Goal: Task Accomplishment & Management: Complete application form

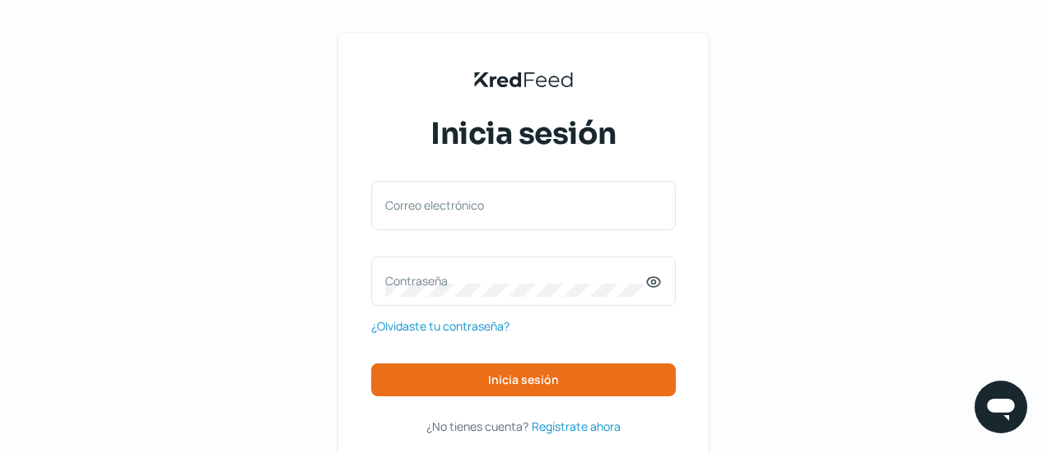
click at [510, 209] on label "Correo electrónico" at bounding box center [515, 206] width 260 height 16
click at [510, 209] on input "Correo electrónico" at bounding box center [523, 214] width 277 height 15
paste input "[PERSON_NAME][EMAIL_ADDRESS][DOMAIN_NAME]"
type input "[PERSON_NAME][EMAIL_ADDRESS][DOMAIN_NAME]"
click at [543, 277] on label "Contraseña" at bounding box center [515, 281] width 260 height 16
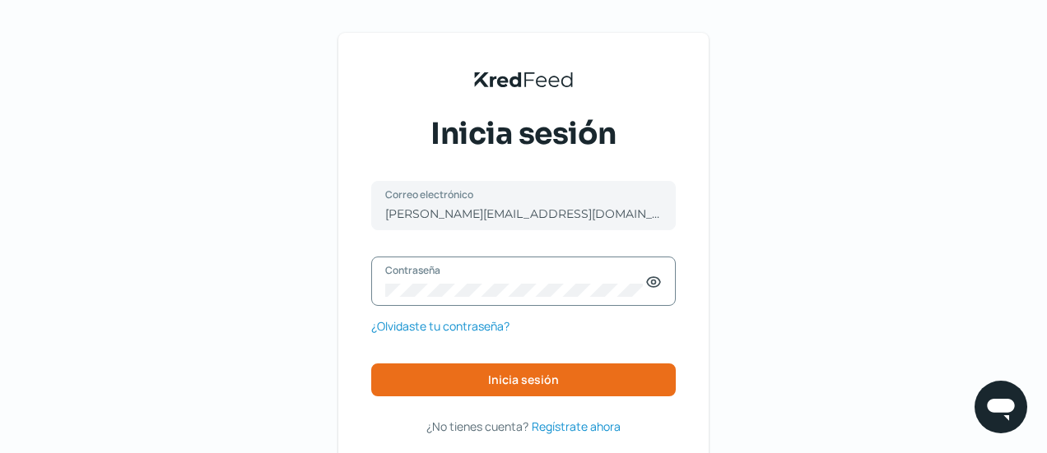
click at [662, 288] on icon at bounding box center [653, 282] width 16 height 16
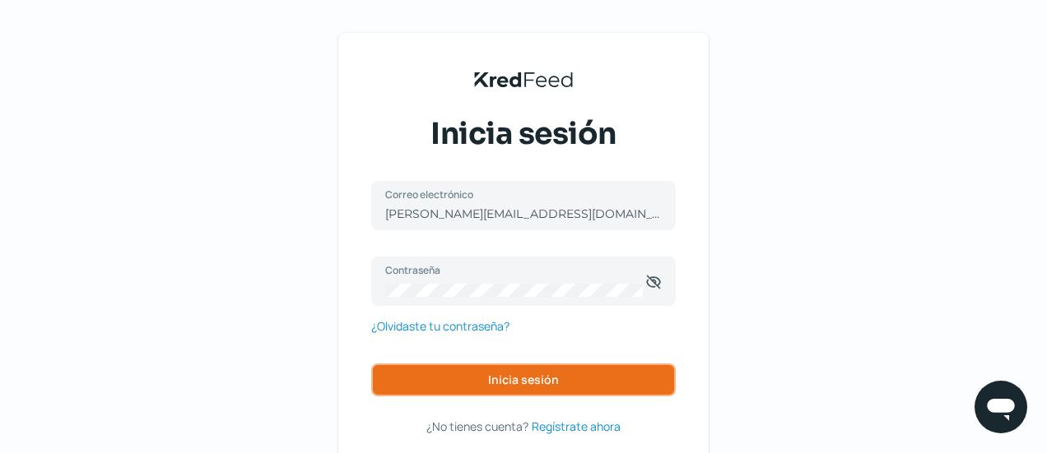
click at [556, 378] on span "Inicia sesión" at bounding box center [523, 380] width 71 height 12
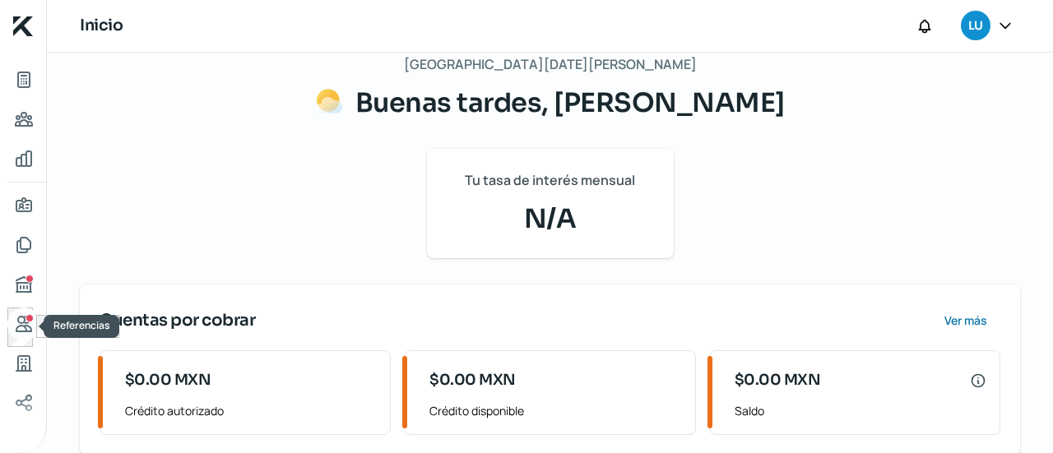
scroll to position [132, 0]
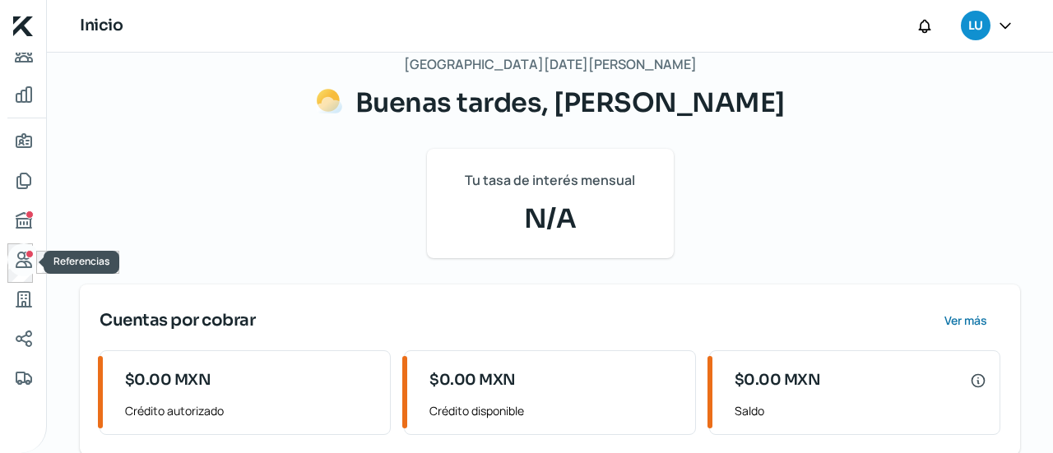
click at [23, 265] on icon "Referencias" at bounding box center [24, 260] width 20 height 20
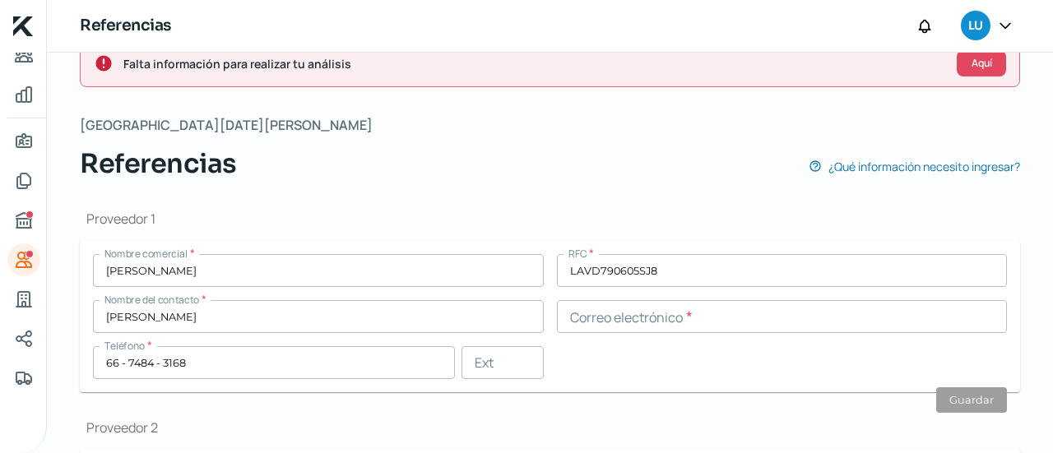
scroll to position [95, 0]
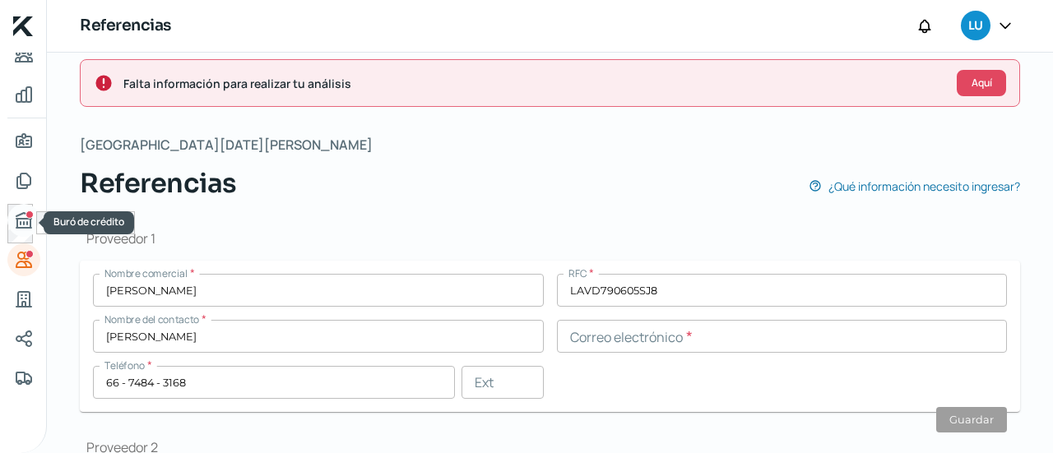
click at [18, 216] on icon "Buró de crédito" at bounding box center [24, 221] width 20 height 20
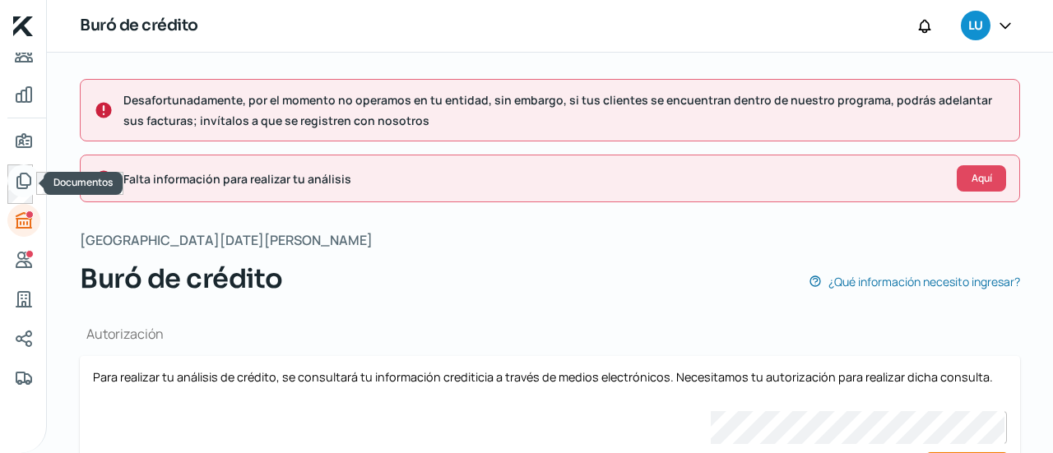
click at [21, 184] on icon "Documentos" at bounding box center [23, 181] width 13 height 15
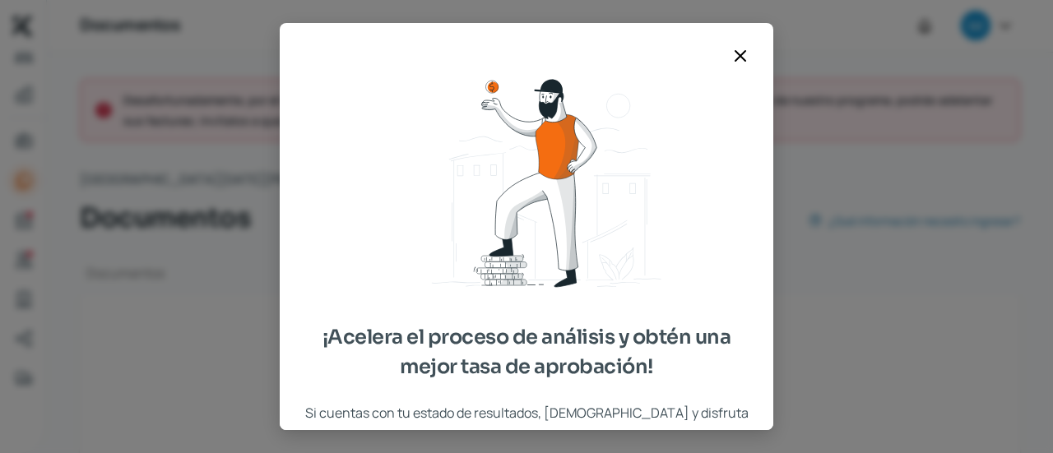
type input "03- CSF [PERSON_NAME] [DATE].pdf"
type input "04- ESTADO DE CUENTA [PERSON_NAME][DATE].pdf"
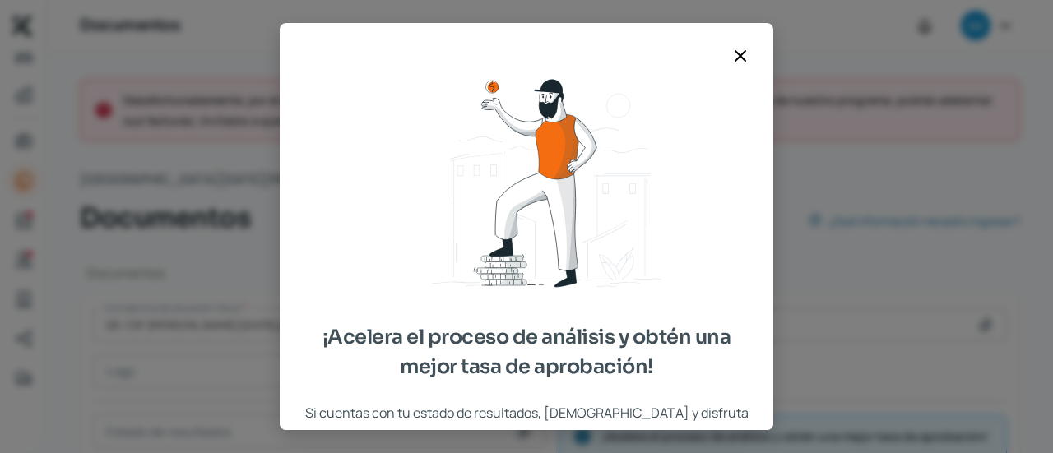
click at [735, 55] on icon at bounding box center [741, 56] width 20 height 20
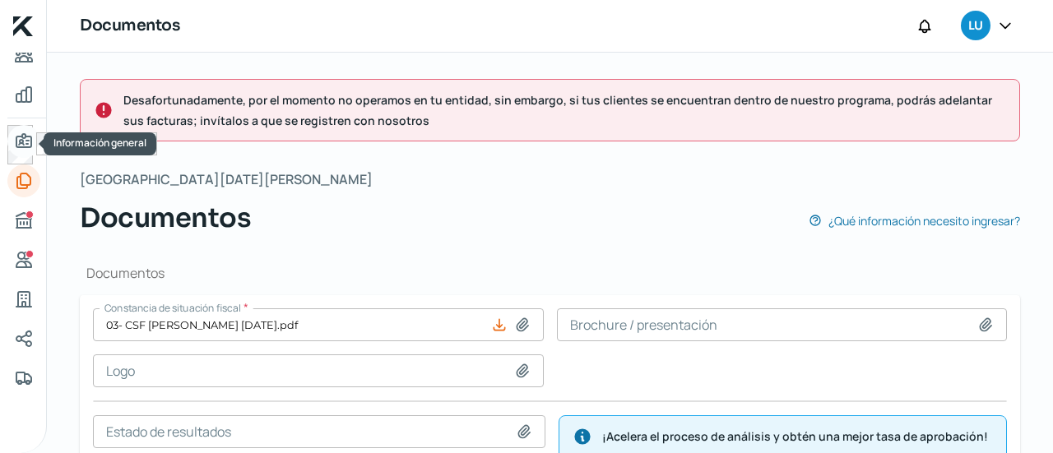
click at [28, 149] on icon "Información general" at bounding box center [24, 142] width 20 height 20
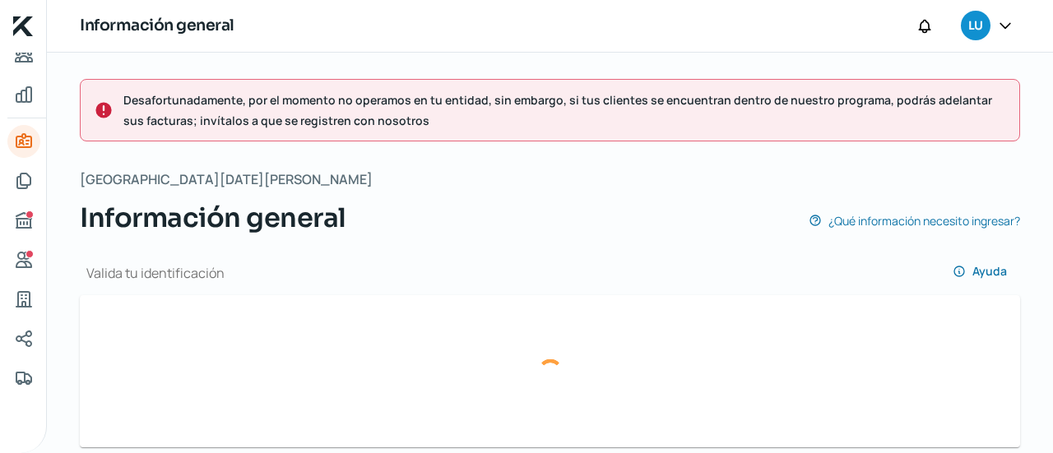
type input "4ddd2d6a-5880-4e2e-a690-babfbecc9593-officialIdFront.jpeg"
type input "4ddd2d6a-5880-4e2e-a690-babfbecc9593-officialIdBack.jpeg"
type input "[PERSON_NAME][EMAIL_ADDRESS][DOMAIN_NAME]"
type input "Régimen de las Personas Físicas con Actividades Empresariales y Profesionales"
type input "Luzele Comercialización"
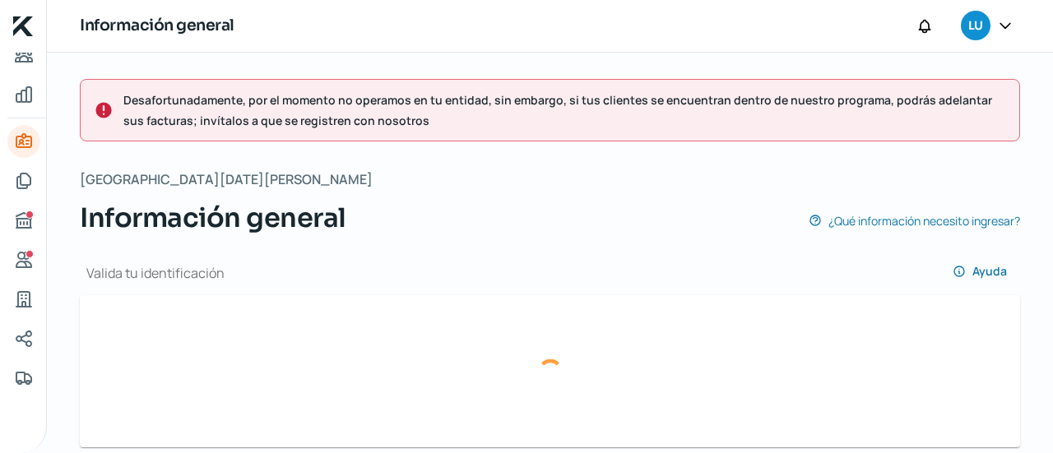
type input "66 - 7199 - 8213"
type input "VEGL8908288G5"
type input "Av Santander"
type input "2953"
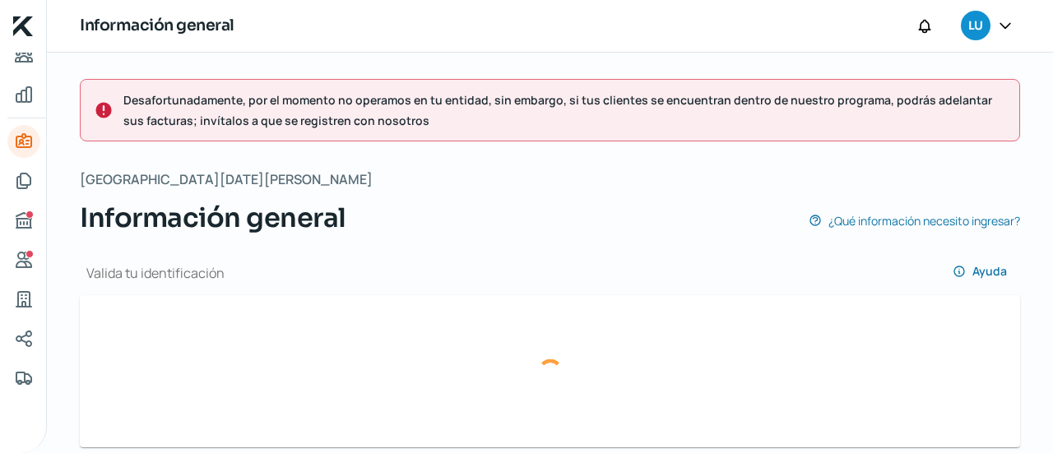
type input "80301"
type input "[GEOGRAPHIC_DATA]"
type input "Culiacan"
type input "[GEOGRAPHIC_DATA]"
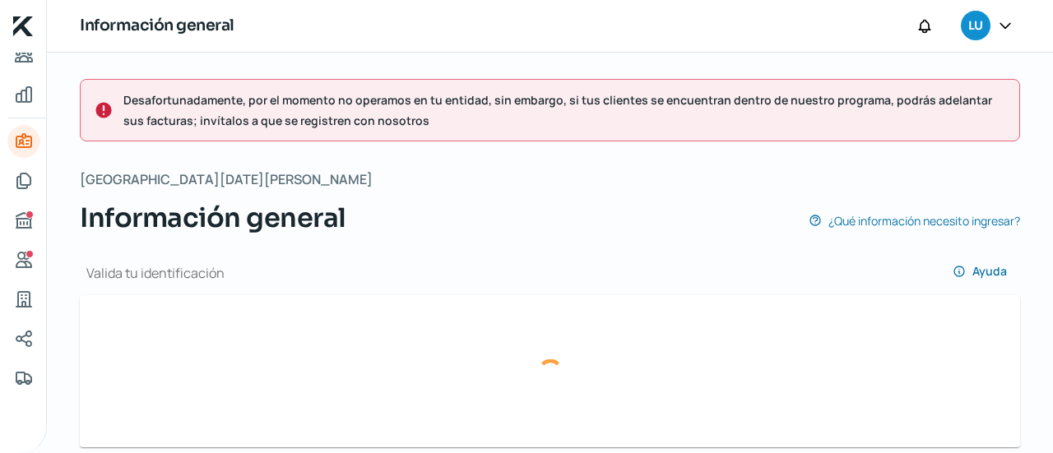
type input "02- Comprobante de domicilio fiscal [PERSON_NAME].pdf"
type input "5"
type input "0"
type input "Propia"
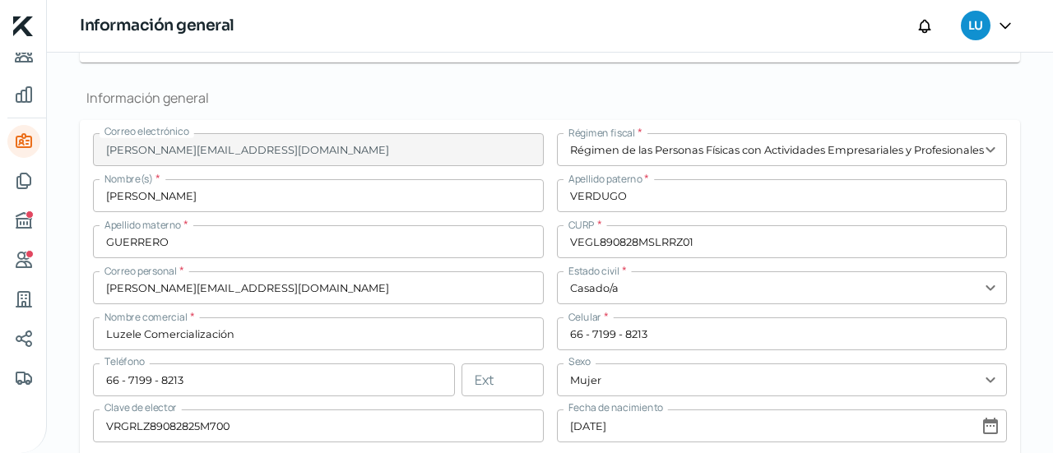
scroll to position [384, 0]
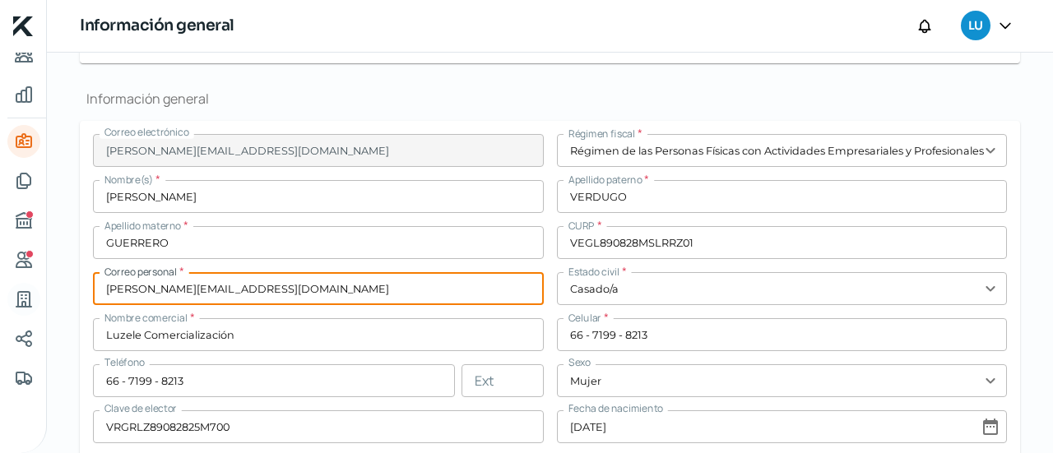
drag, startPoint x: 222, startPoint y: 292, endPoint x: 34, endPoint y: 287, distance: 188.5
click at [35, 289] on div "Inicio | KredFeed Información general LU Desafortunadamente, por el momento no …" at bounding box center [526, 226] width 1053 height 453
click at [146, 290] on input "[PERSON_NAME][EMAIL_ADDRESS][DOMAIN_NAME]" at bounding box center [318, 288] width 451 height 33
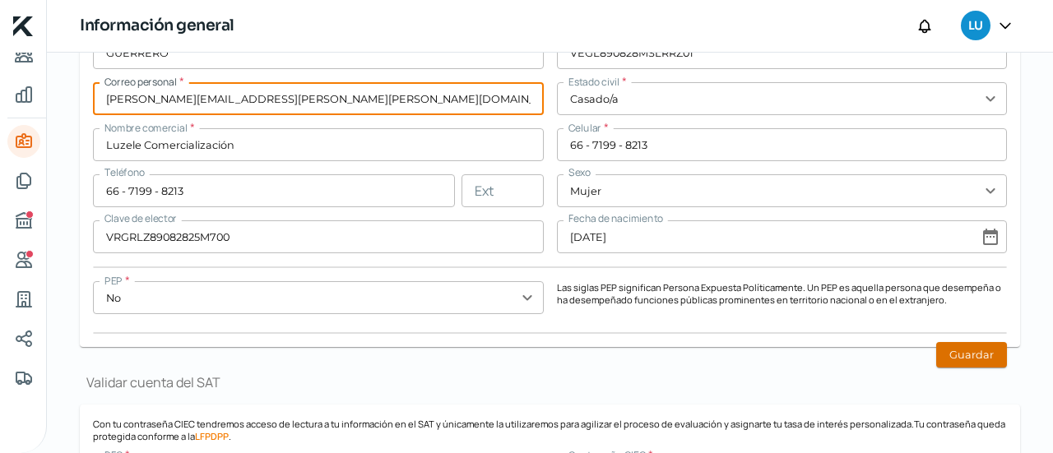
scroll to position [574, 0]
type input "[PERSON_NAME][EMAIL_ADDRESS][PERSON_NAME][PERSON_NAME][DOMAIN_NAME]"
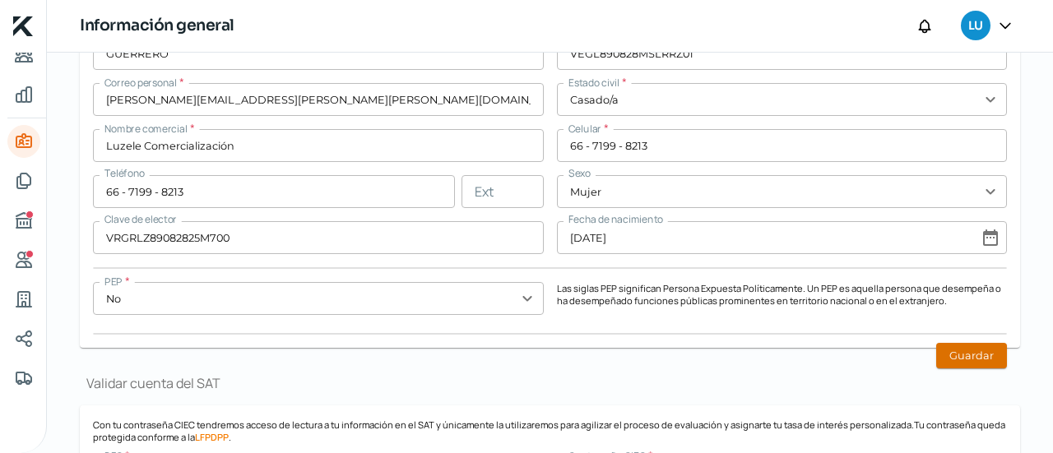
click at [950, 356] on button "Guardar" at bounding box center [972, 356] width 71 height 26
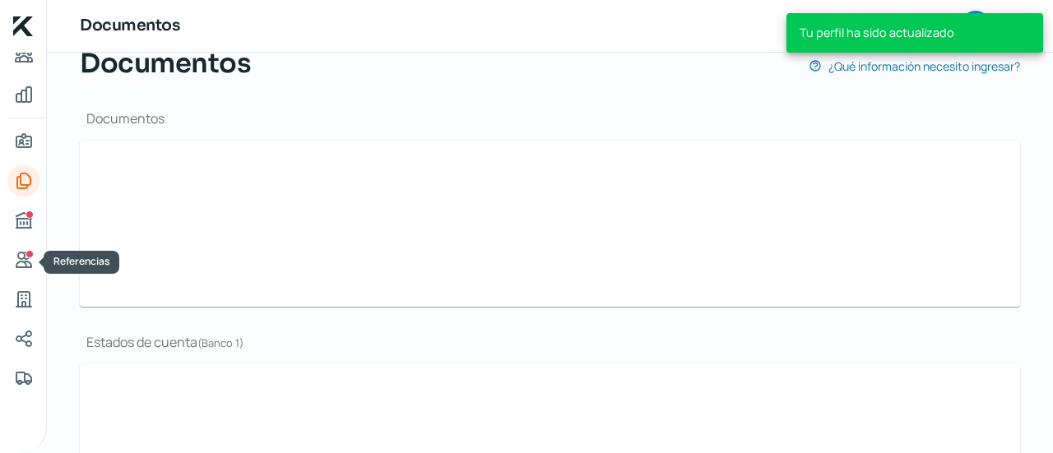
type input "03- CSF [PERSON_NAME] [DATE].pdf"
type input "04- ESTADO DE CUENTA [PERSON_NAME][DATE].pdf"
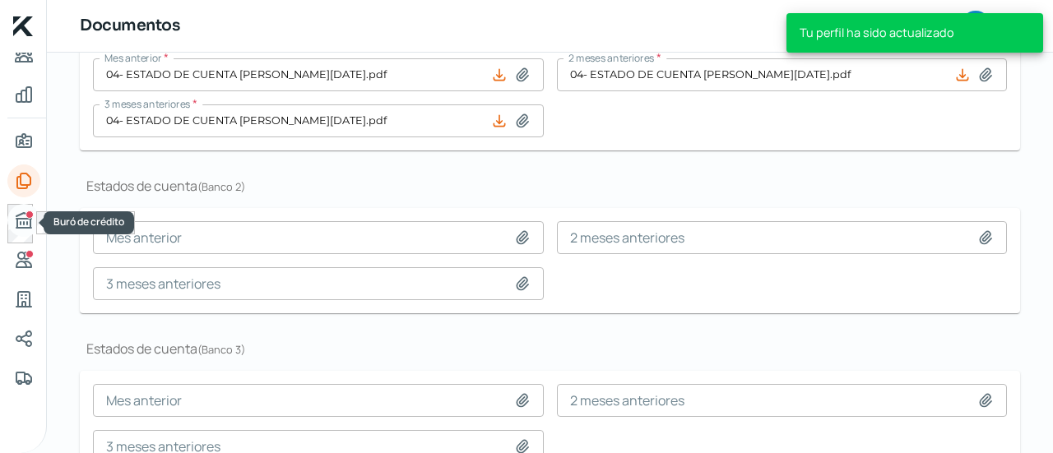
scroll to position [560, 0]
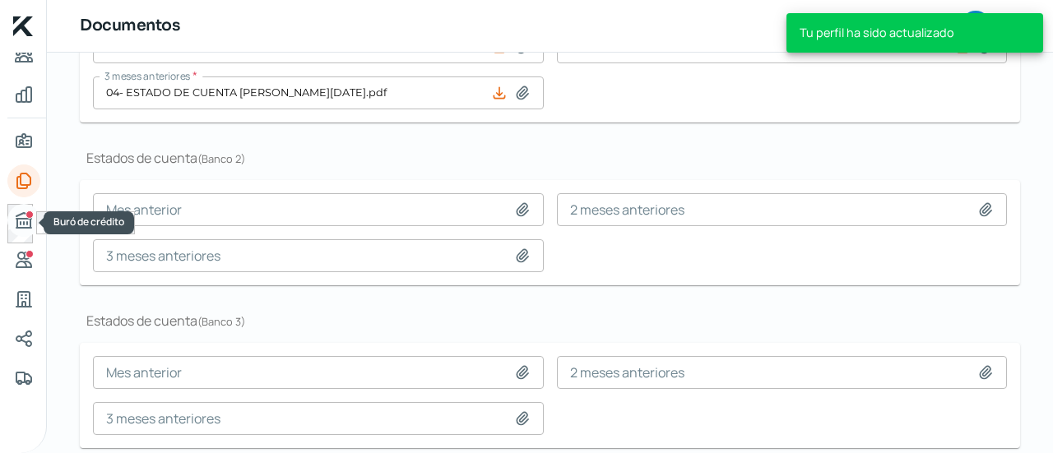
click at [18, 225] on icon "Buró de crédito" at bounding box center [24, 221] width 20 height 20
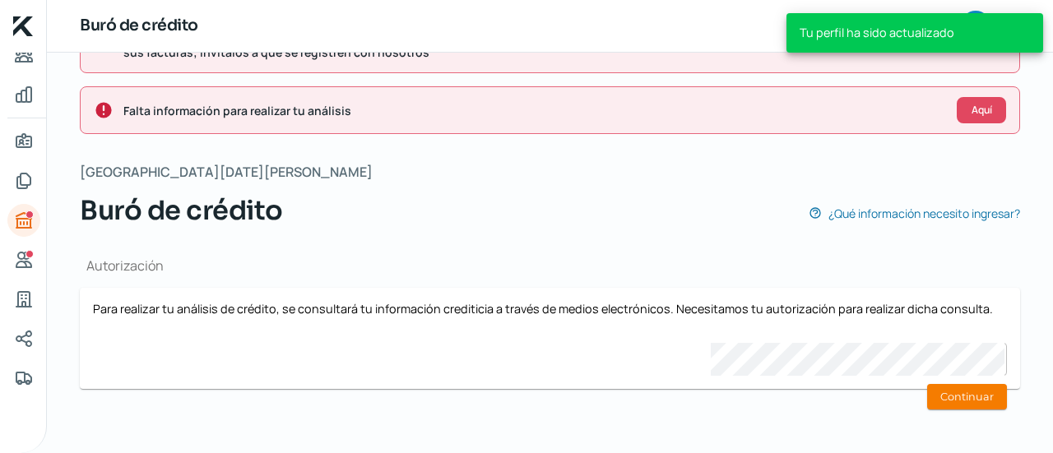
scroll to position [69, 0]
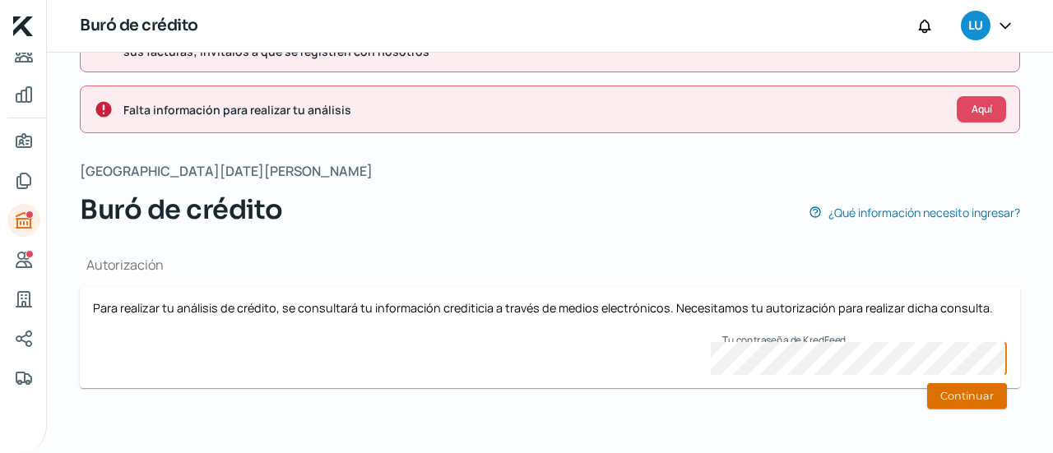
click at [980, 385] on button "Continuar" at bounding box center [967, 396] width 80 height 26
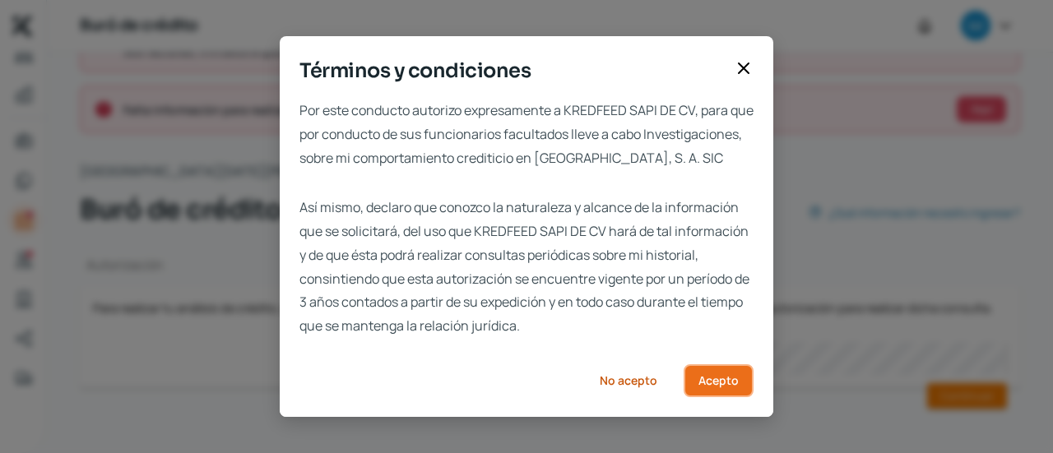
click at [713, 387] on span "Acepto" at bounding box center [719, 381] width 40 height 12
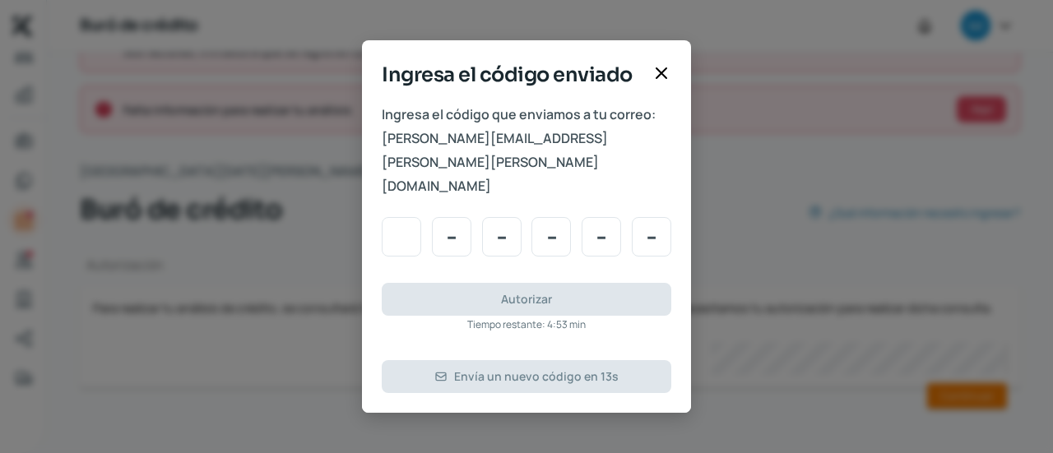
type input "2"
type input "0"
type input "9"
type input "2"
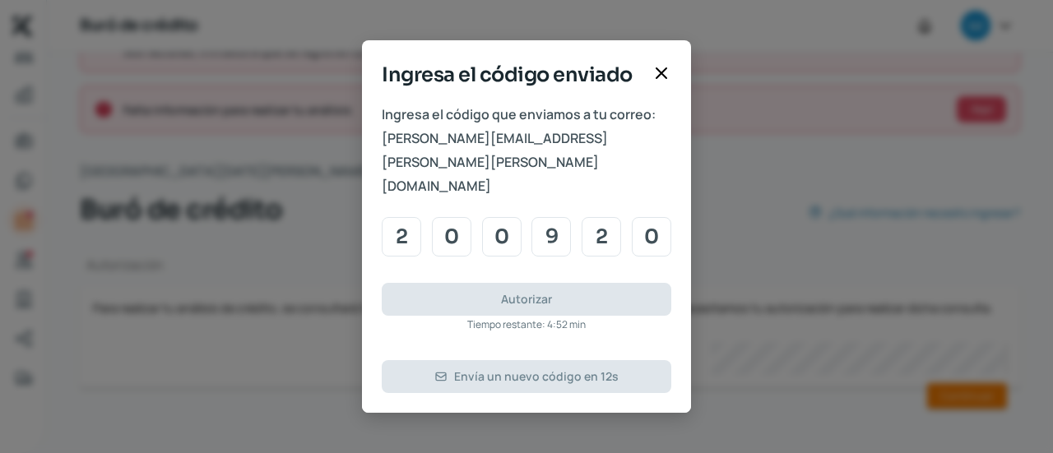
type input "0"
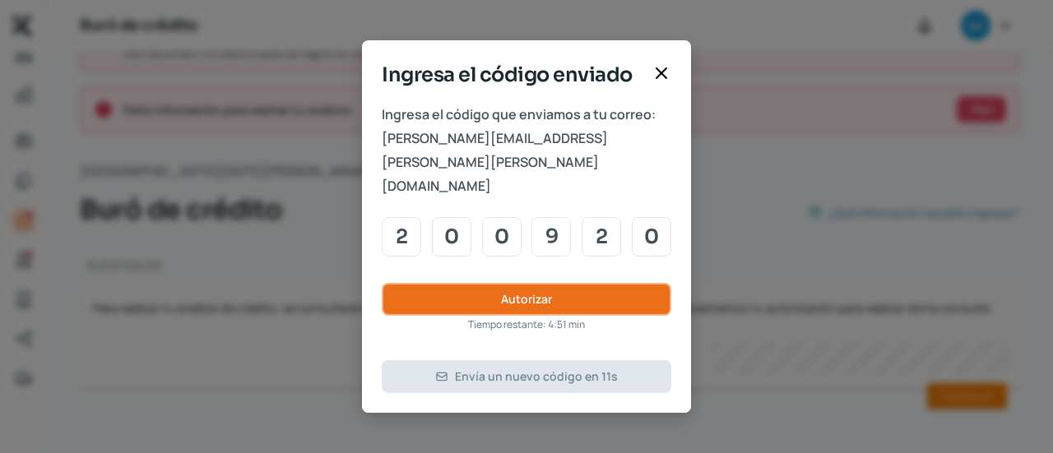
click at [554, 283] on button "Autorizar" at bounding box center [527, 299] width 290 height 33
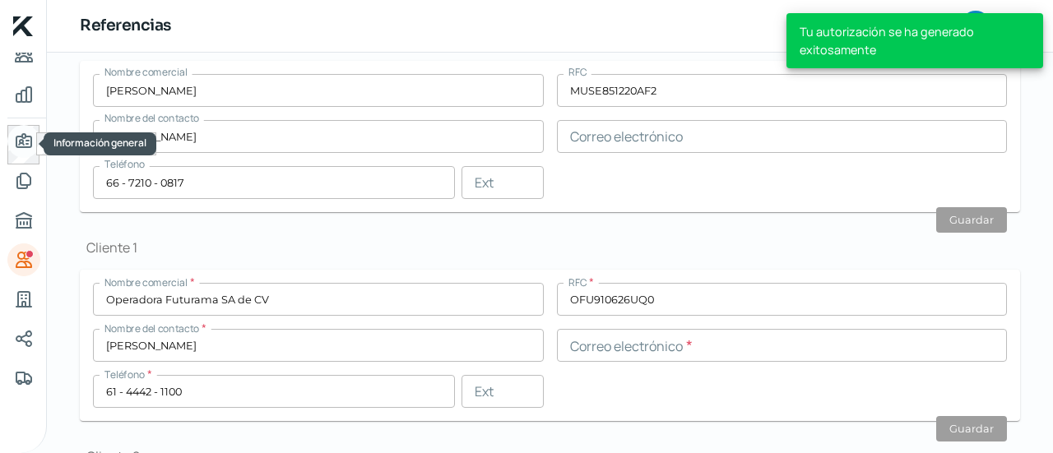
scroll to position [498, 0]
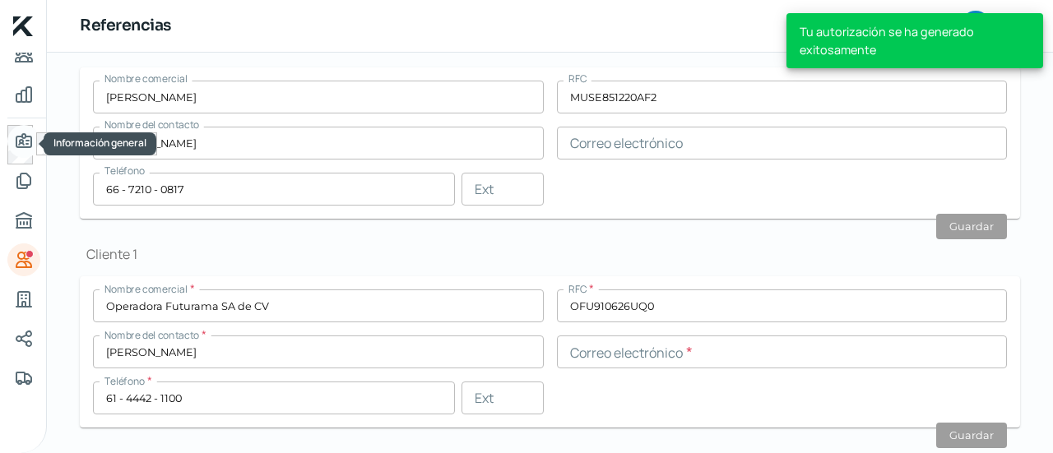
click at [21, 139] on icon "Información general" at bounding box center [23, 140] width 15 height 13
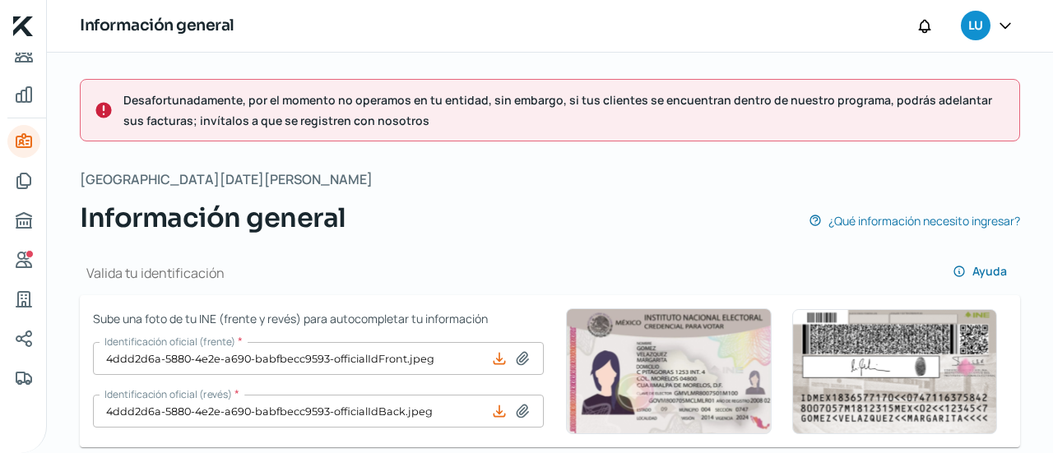
type input "VEGL8908288G5"
type input "Av Santander"
type input "2953"
type input "80301"
type input "[GEOGRAPHIC_DATA]"
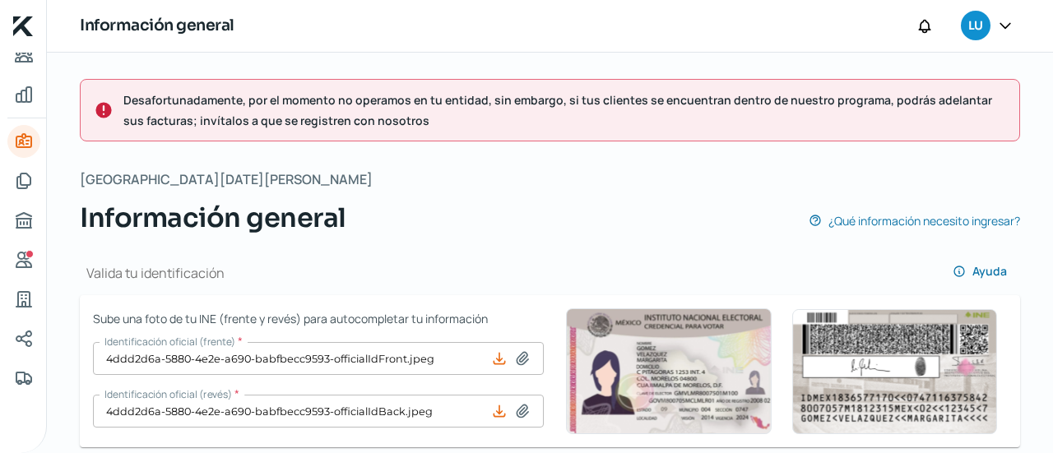
type input "Culiacan"
type input "[GEOGRAPHIC_DATA]"
type input "02- Comprobante de domicilio fiscal [PERSON_NAME].pdf"
type input "5"
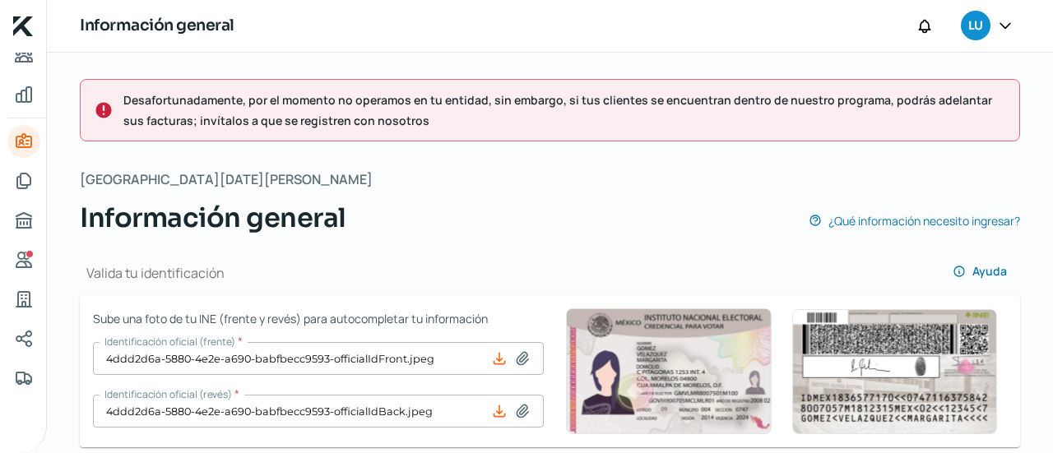
type input "0"
type input "Propia"
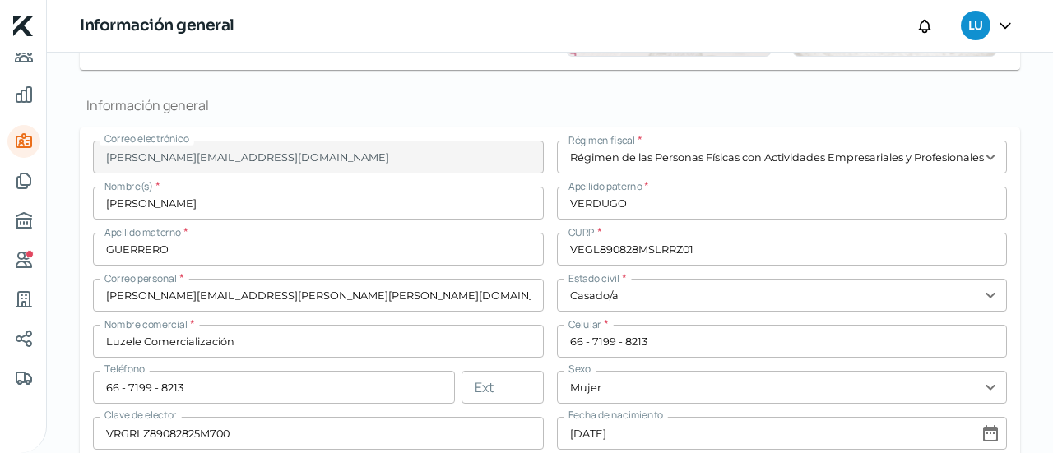
scroll to position [379, 0]
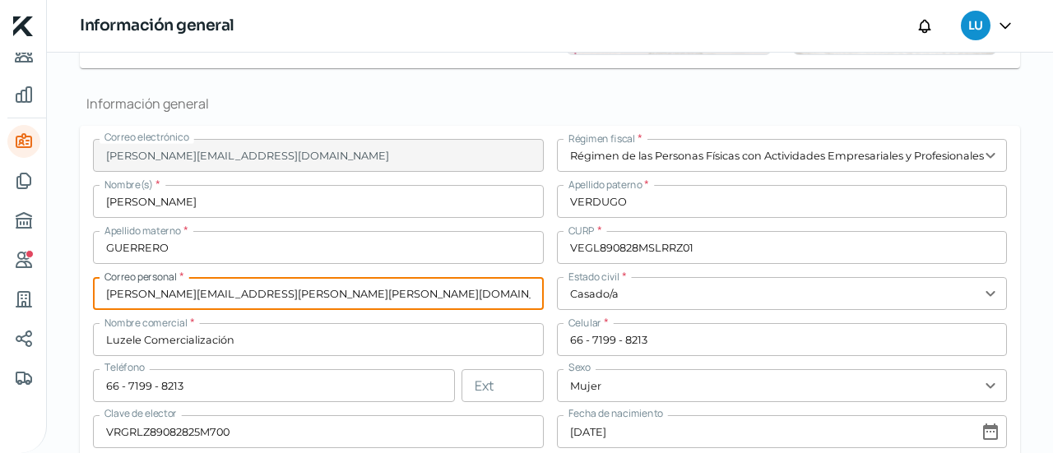
drag, startPoint x: 293, startPoint y: 298, endPoint x: 73, endPoint y: 276, distance: 220.8
paste input "[PERSON_NAME][EMAIL_ADDRESS][DOMAIN_NAME]"
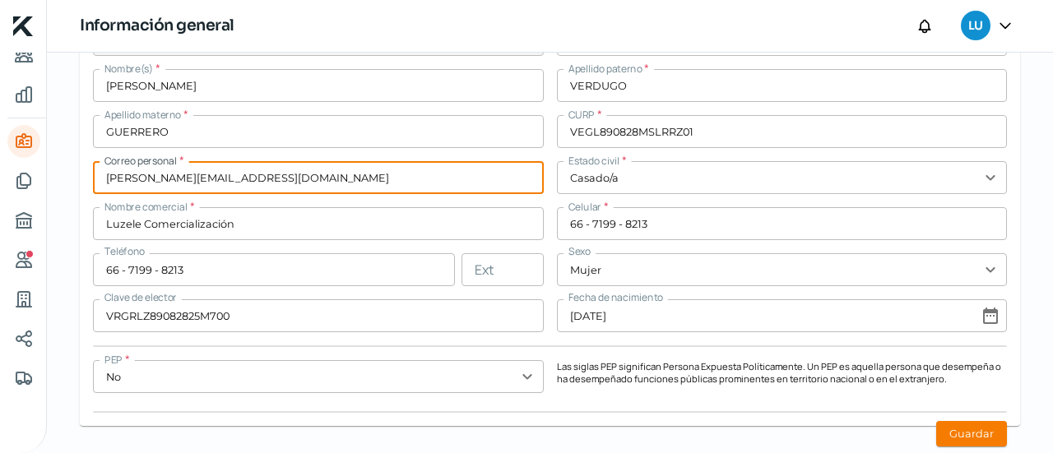
scroll to position [497, 0]
type input "[PERSON_NAME][EMAIL_ADDRESS][DOMAIN_NAME]"
click at [973, 439] on button "Guardar" at bounding box center [972, 433] width 71 height 26
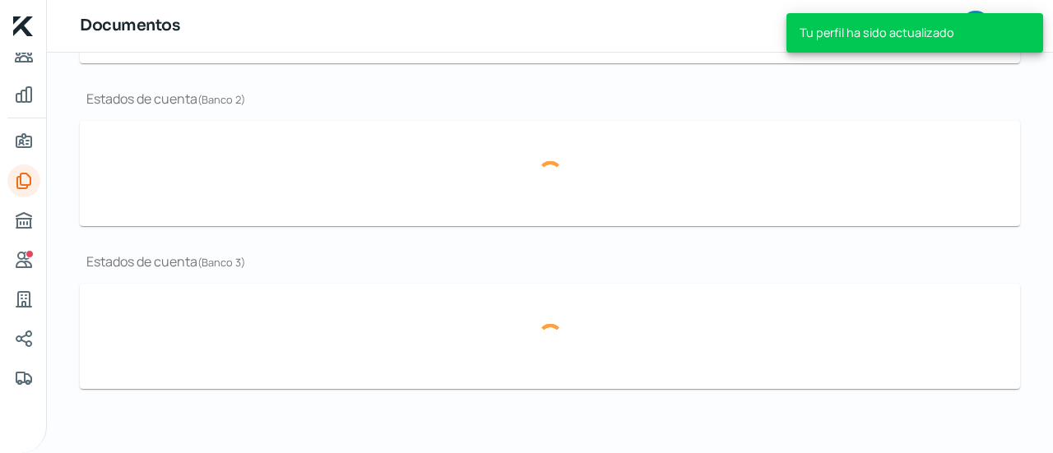
type input "03- CSF [PERSON_NAME] [DATE].pdf"
type input "04- ESTADO DE CUENTA [PERSON_NAME][DATE].pdf"
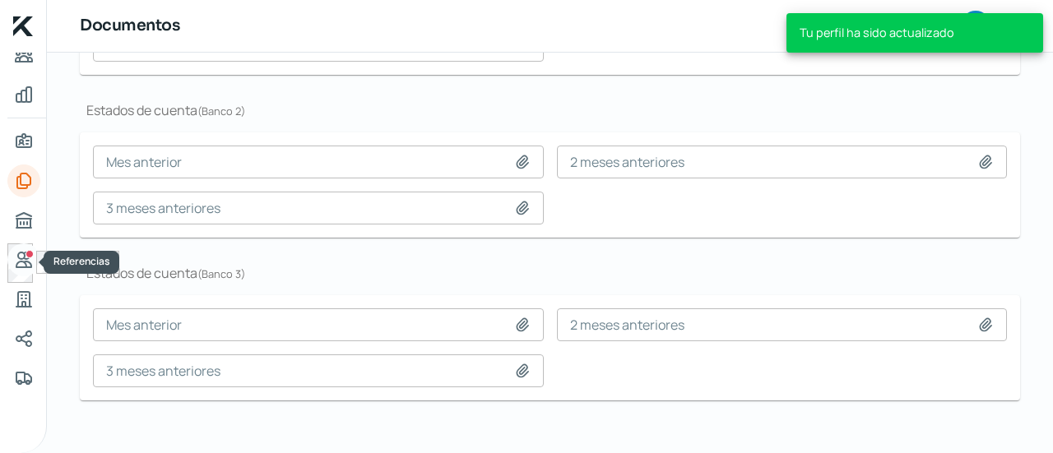
click at [20, 261] on icon "Referencias" at bounding box center [23, 260] width 15 height 15
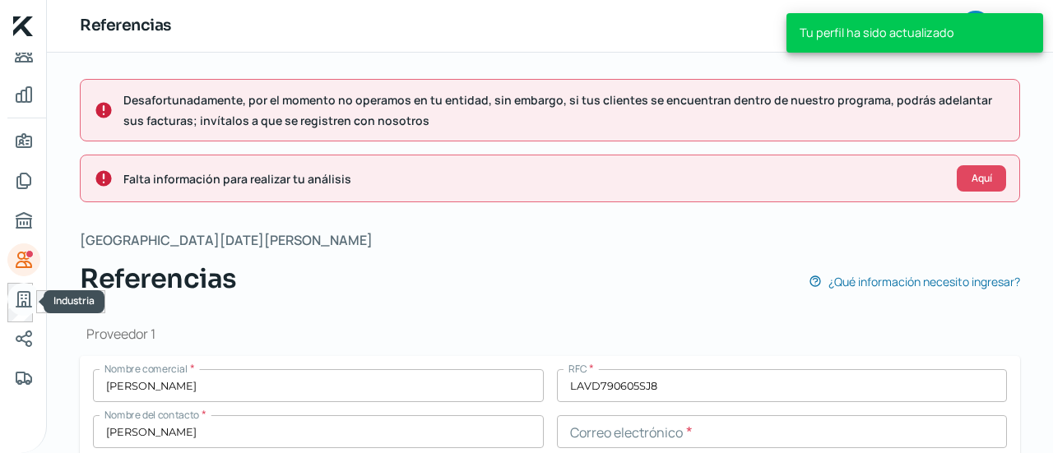
click at [17, 296] on icon "Industria" at bounding box center [23, 299] width 15 height 15
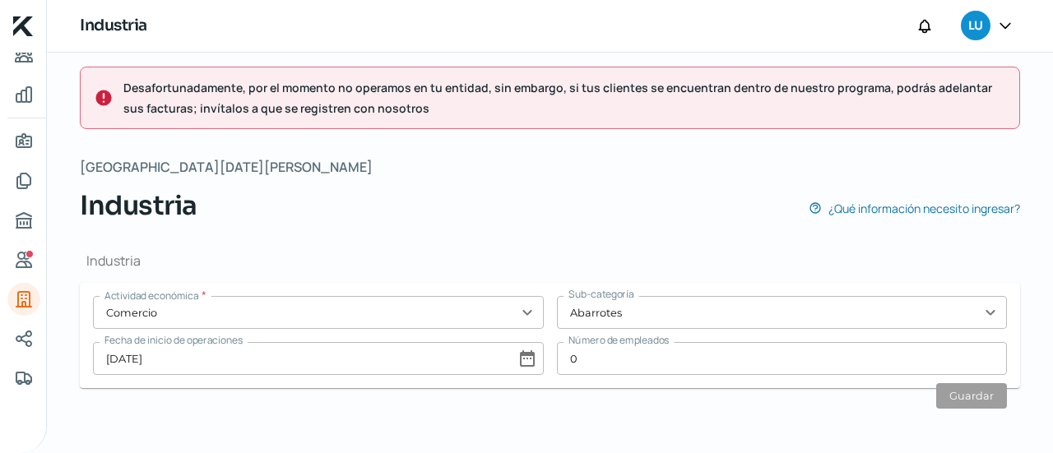
scroll to position [12, 0]
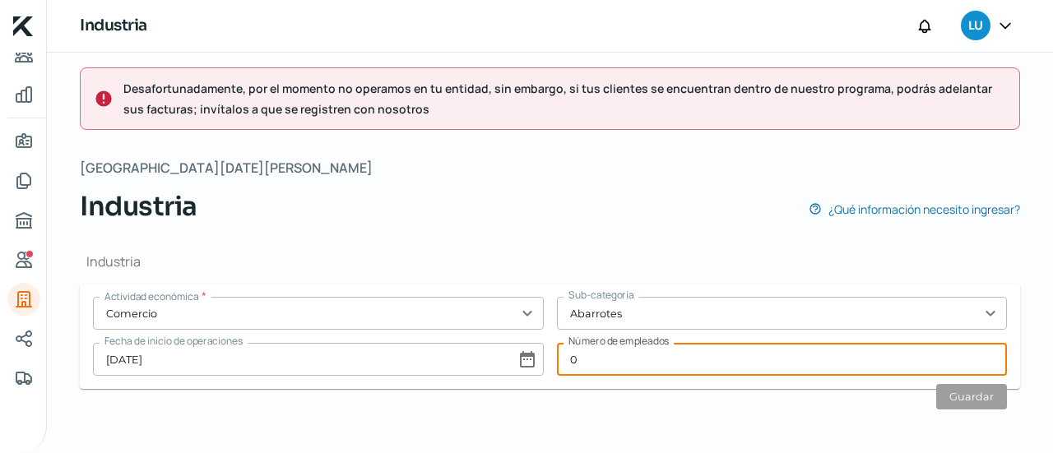
drag, startPoint x: 614, startPoint y: 370, endPoint x: 487, endPoint y: 356, distance: 127.4
click at [487, 356] on div "Actividad económica * Comercio expand_more Sub-categoría Abarrotes expand_more …" at bounding box center [550, 336] width 914 height 79
drag, startPoint x: 517, startPoint y: 356, endPoint x: 490, endPoint y: 356, distance: 27.2
click at [490, 356] on div "Actividad económica * Comercio expand_more Sub-categoría Abarrotes expand_more …" at bounding box center [550, 336] width 914 height 79
drag, startPoint x: 634, startPoint y: 365, endPoint x: 499, endPoint y: 356, distance: 135.3
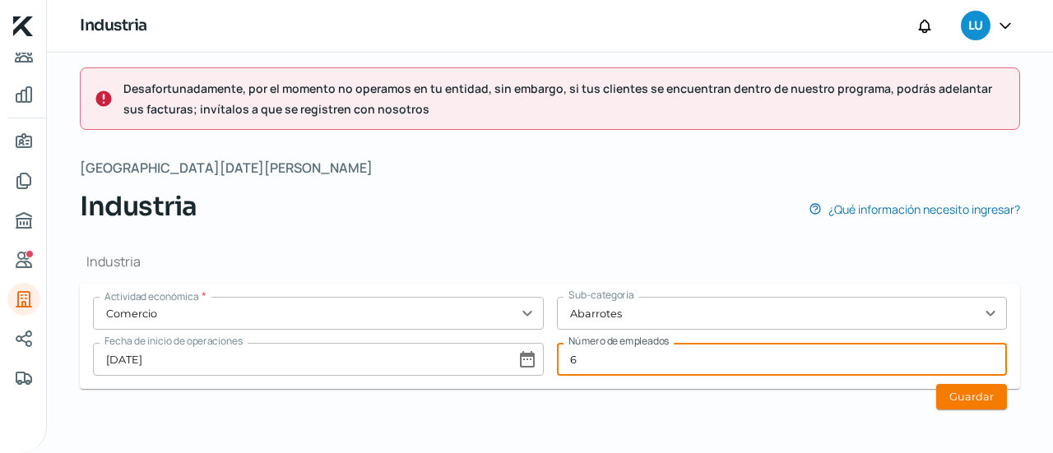
click at [499, 356] on div "Actividad económica * Comercio expand_more Sub-categoría Abarrotes expand_more …" at bounding box center [550, 336] width 914 height 79
type input "5"
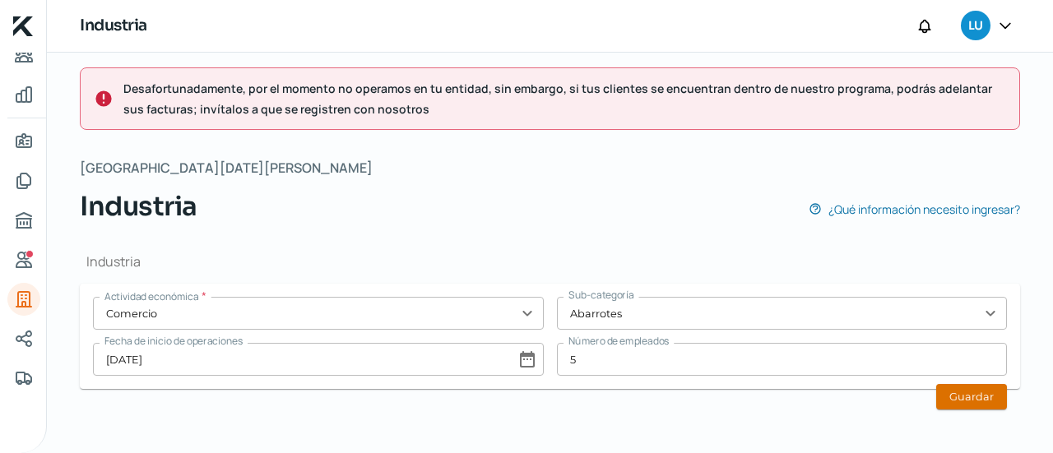
click at [976, 386] on button "Guardar" at bounding box center [972, 397] width 71 height 26
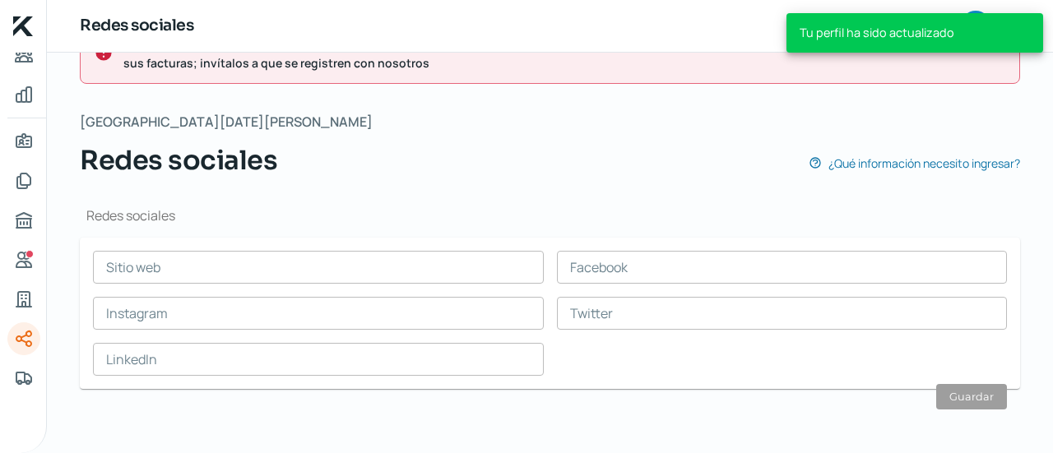
scroll to position [58, 0]
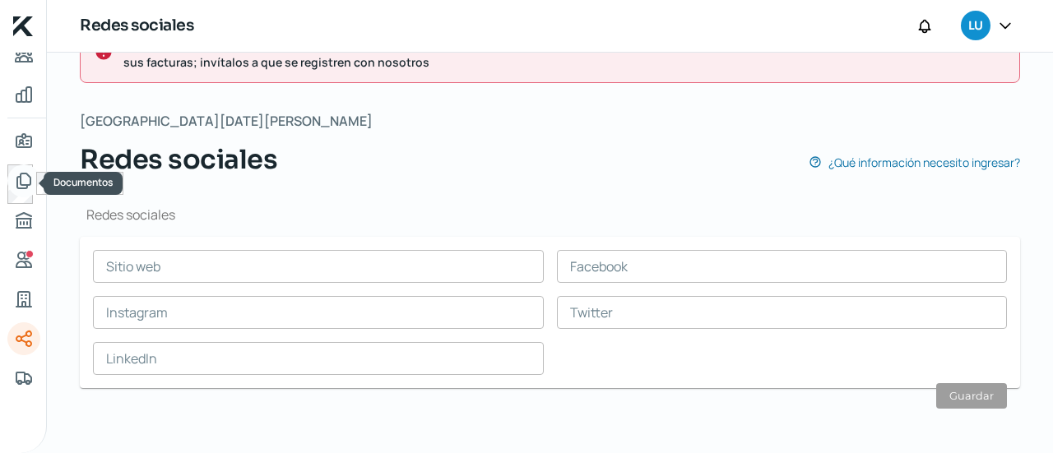
click at [31, 178] on icon "Documentos" at bounding box center [24, 181] width 20 height 20
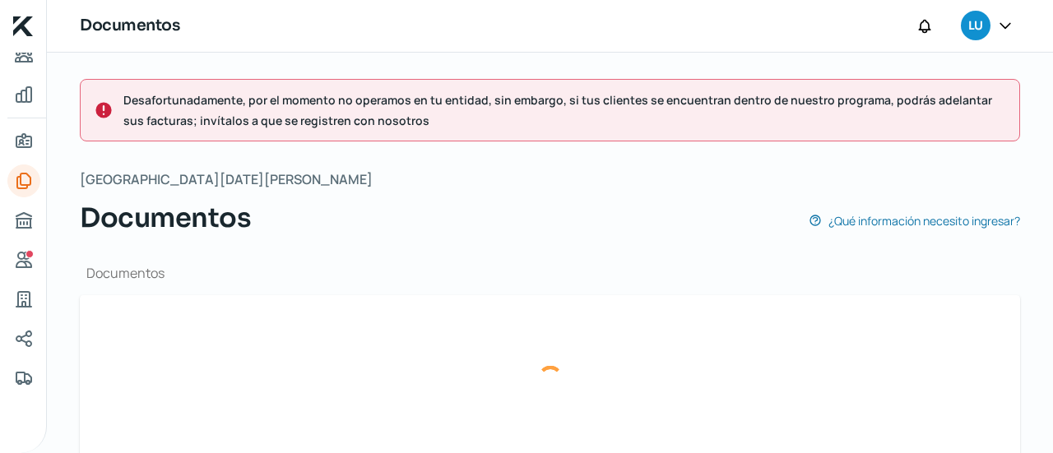
type input "03- CSF [PERSON_NAME] [DATE].pdf"
type input "04- ESTADO DE CUENTA [PERSON_NAME][DATE].pdf"
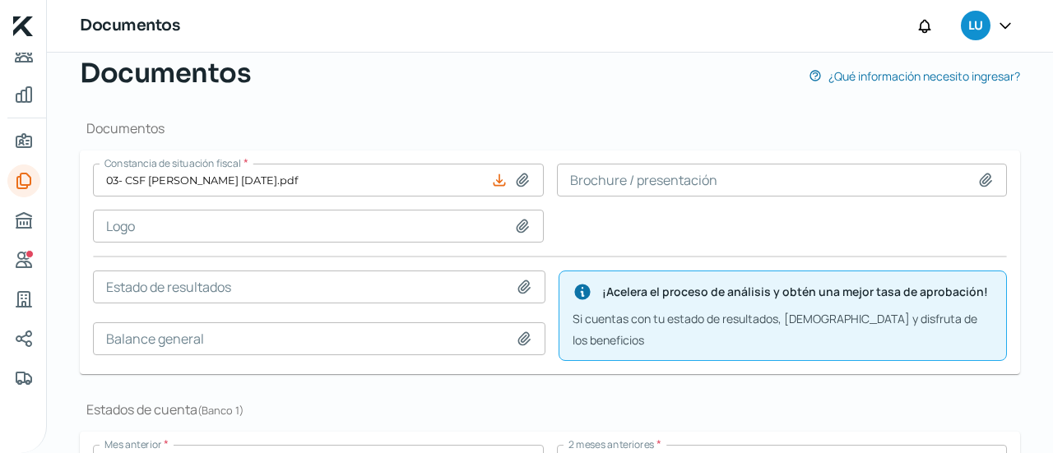
scroll to position [171, 0]
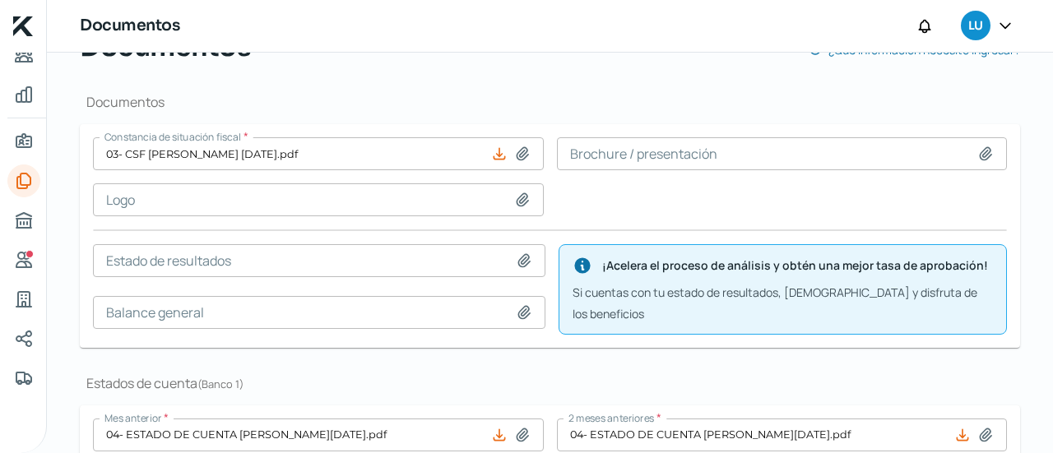
click at [527, 264] on icon at bounding box center [524, 261] width 16 height 16
type input "C:\fakepath\06 Estados financieros [PERSON_NAME] [DATE].pdf"
type input "06 Estados financieros [PERSON_NAME] [DATE].pdf"
click at [521, 307] on icon at bounding box center [524, 312] width 16 height 16
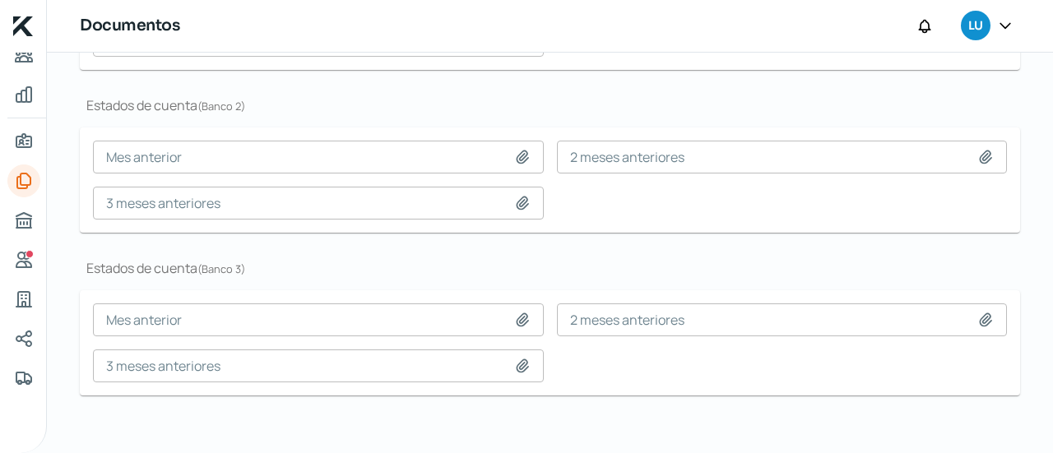
scroll to position [561, 0]
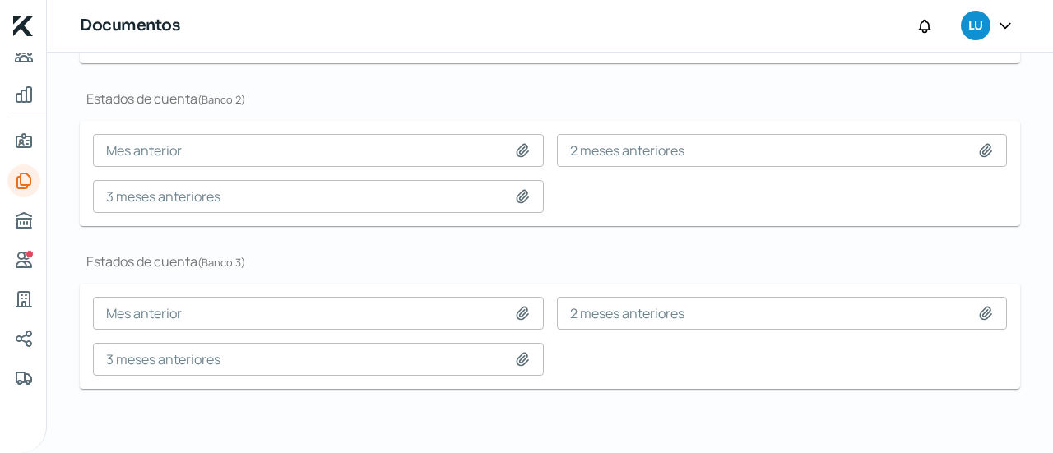
type input "C:\fakepath\06 Estados financieros [PERSON_NAME] [DATE].pdf"
type input "06 Estados financieros [PERSON_NAME] [DATE].pdf"
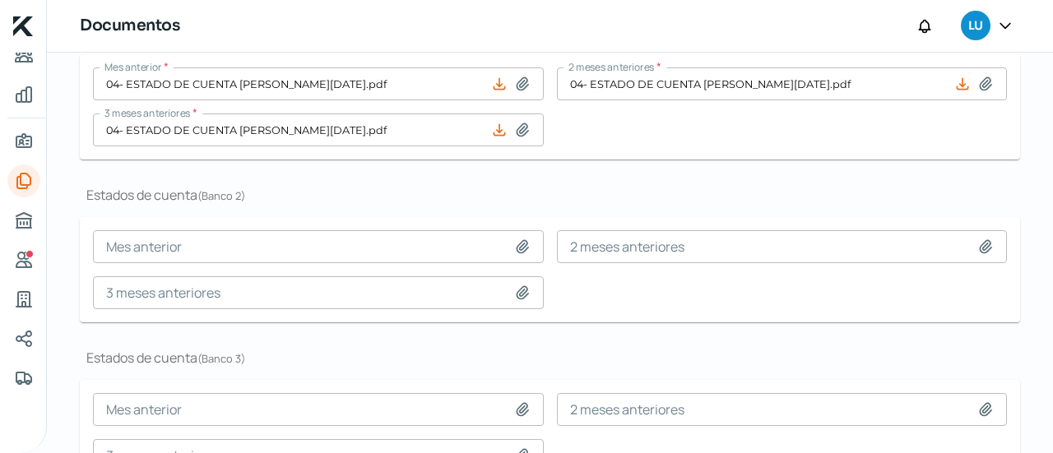
scroll to position [476, 0]
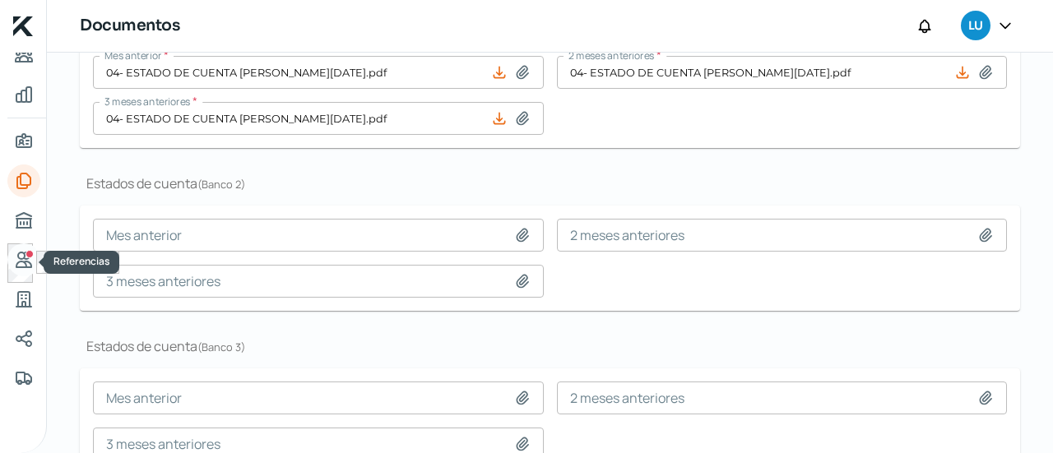
click at [21, 261] on icon "Referencias" at bounding box center [23, 260] width 15 height 15
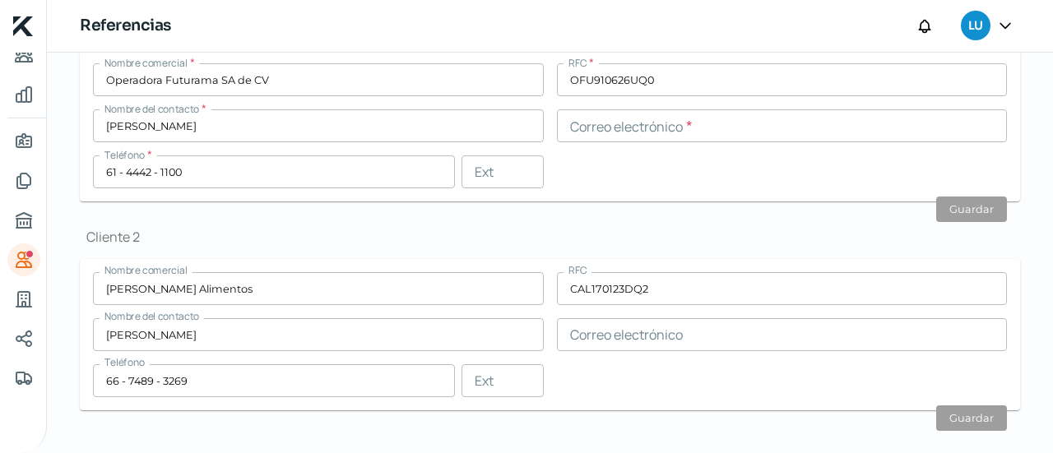
scroll to position [729, 0]
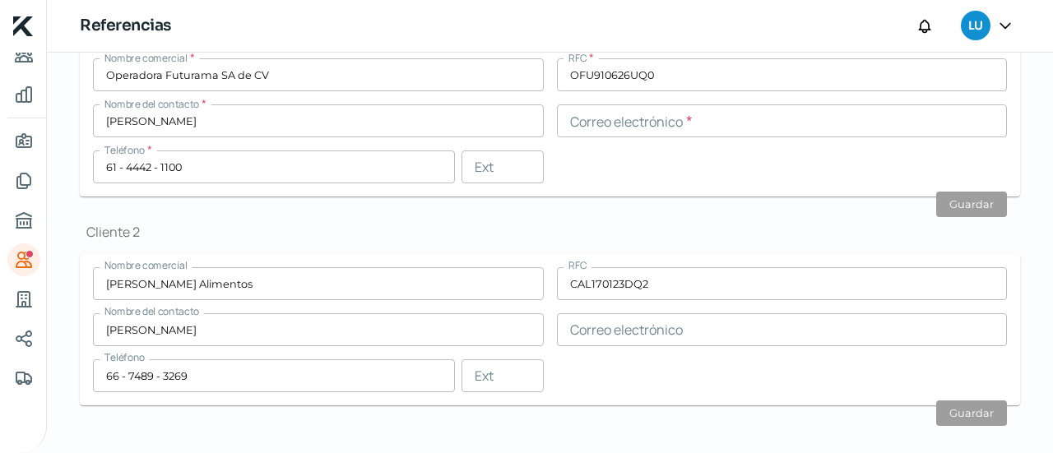
click at [632, 338] on input "text" at bounding box center [782, 330] width 451 height 33
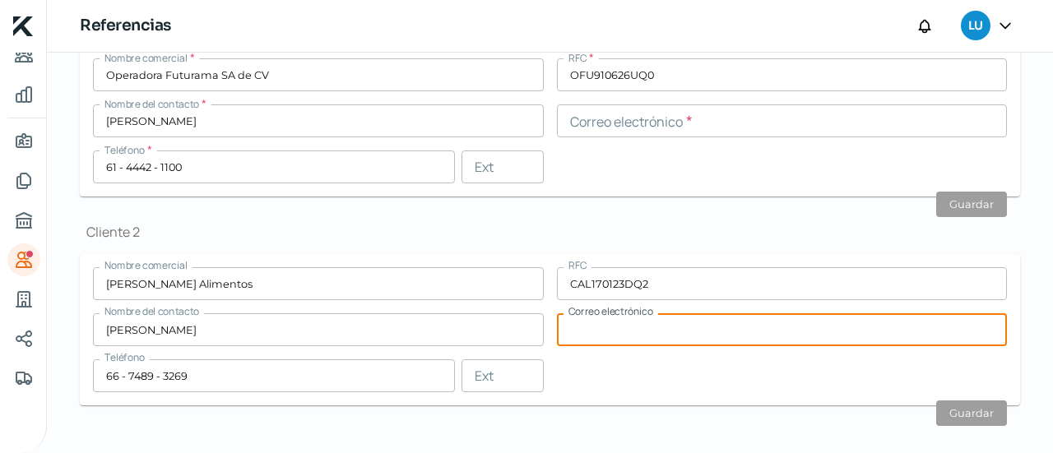
paste input "[PERSON_NAME][EMAIL_ADDRESS][DOMAIN_NAME]"
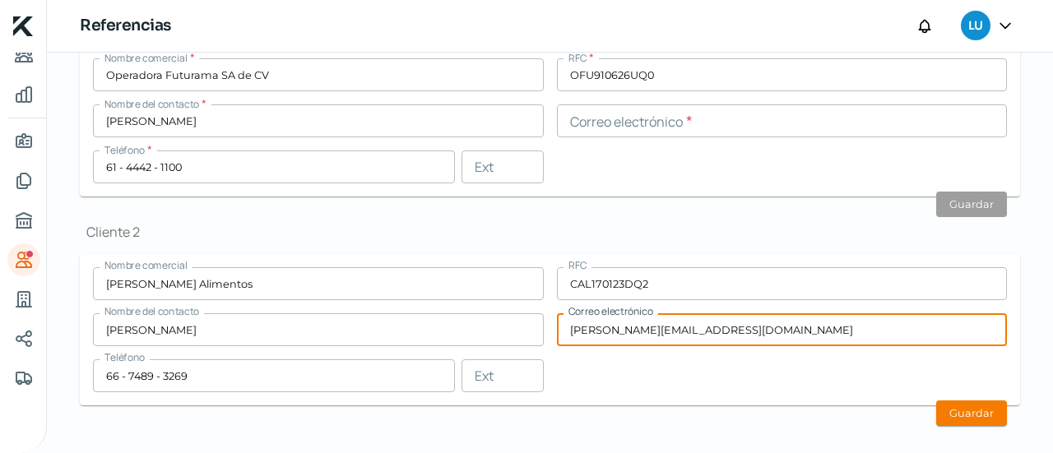
type input "[PERSON_NAME][EMAIL_ADDRESS][DOMAIN_NAME]"
click at [697, 230] on h1 "Cliente 2" at bounding box center [550, 232] width 941 height 18
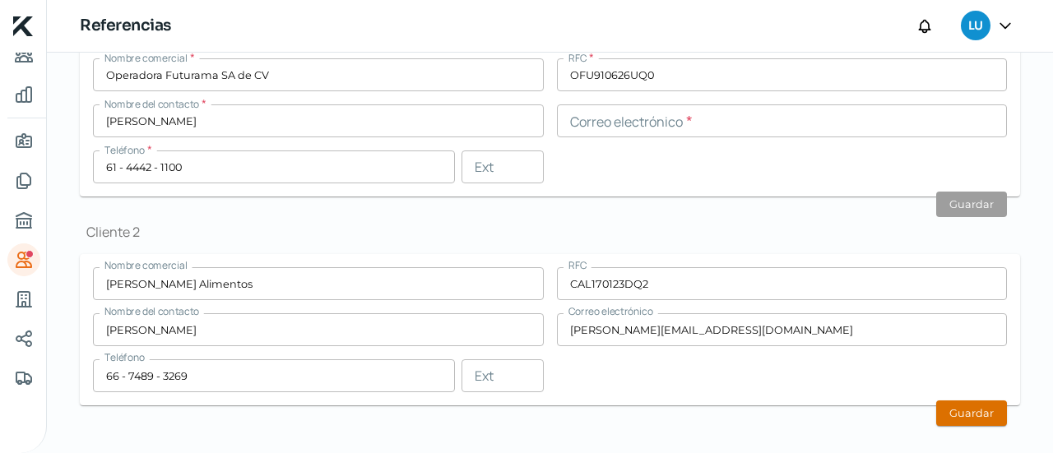
click at [973, 414] on button "Guardar" at bounding box center [972, 414] width 71 height 26
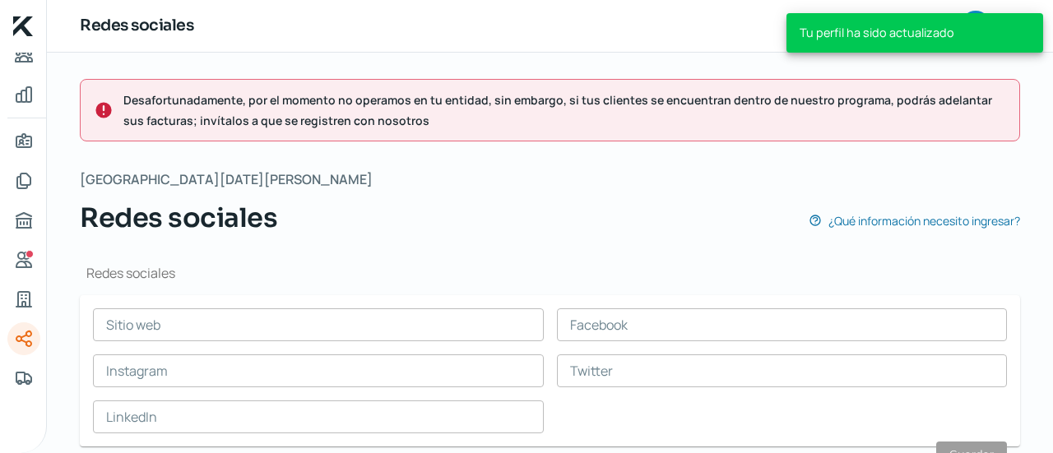
click at [557, 193] on div "[DATE][PERSON_NAME] Redes sociales ¿Qué información necesito ingresar?" at bounding box center [550, 203] width 941 height 70
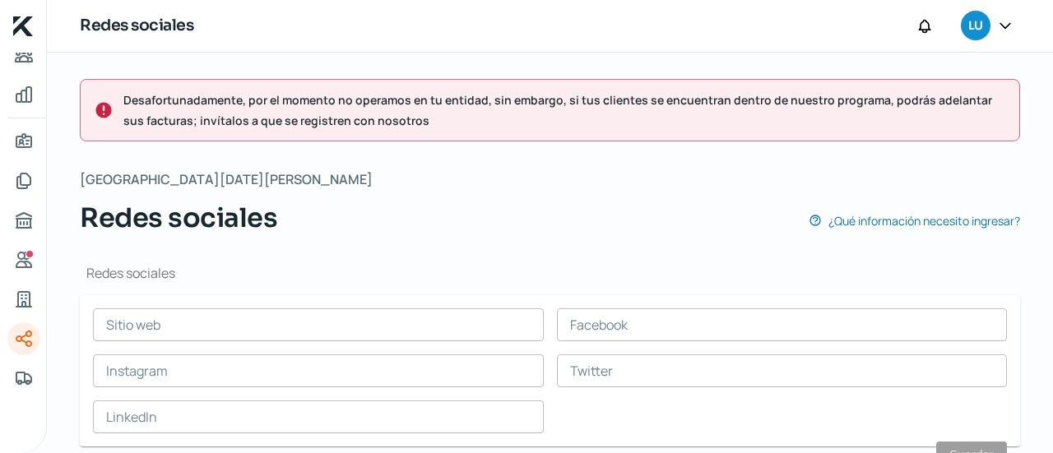
click at [648, 49] on div "Redes sociales LU" at bounding box center [550, 26] width 1006 height 53
click at [25, 260] on icon "Referencias" at bounding box center [24, 260] width 20 height 20
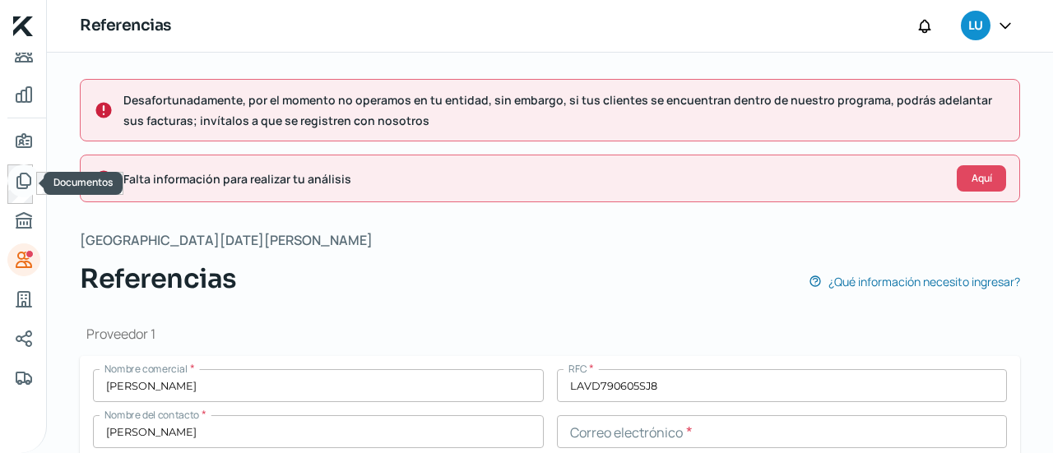
click at [30, 170] on link "Documentos" at bounding box center [23, 181] width 33 height 33
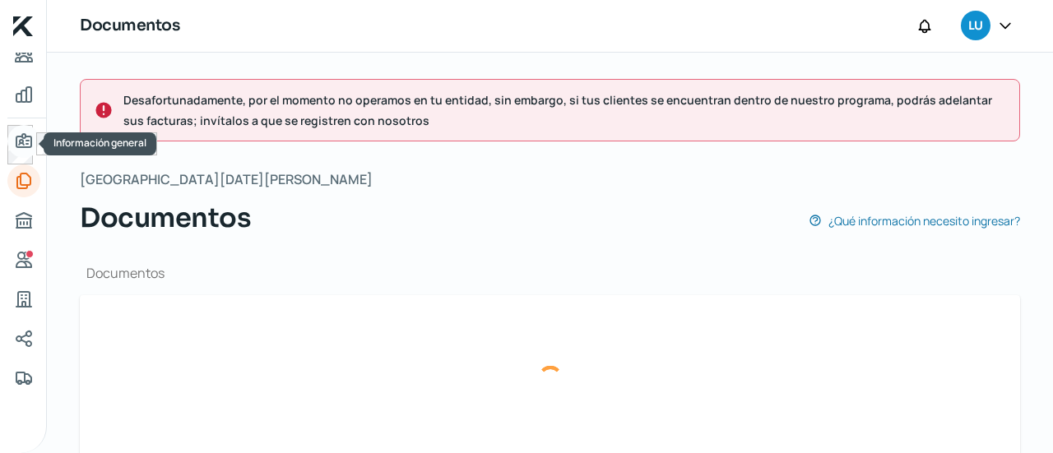
click at [28, 147] on icon "Información general" at bounding box center [23, 140] width 15 height 13
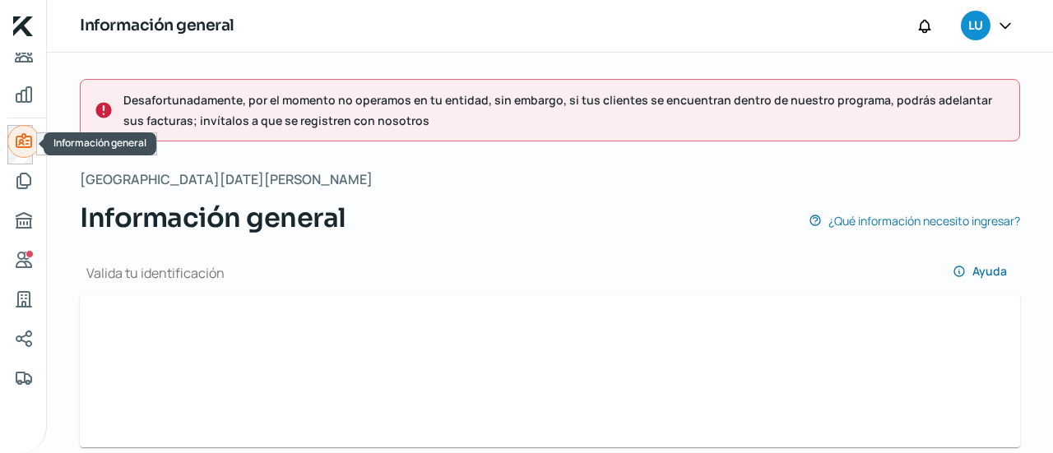
type input "4ddd2d6a-5880-4e2e-a690-babfbecc9593-officialIdFront.jpeg"
type input "4ddd2d6a-5880-4e2e-a690-babfbecc9593-officialIdBack.jpeg"
type input "[PERSON_NAME][EMAIL_ADDRESS][DOMAIN_NAME]"
type input "Régimen de las Personas Físicas con Actividades Empresariales y Profesionales"
type input "Luzele Comercialización"
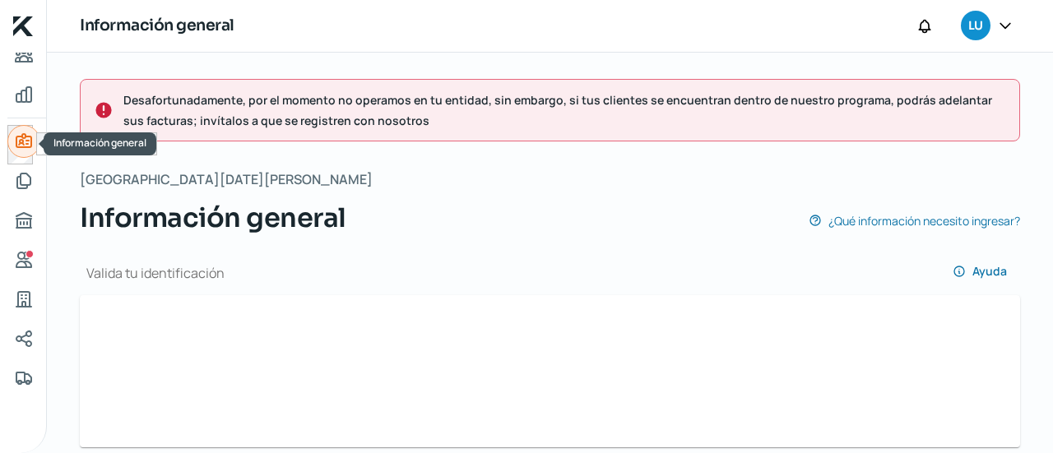
type input "66 - 7199 - 8213"
type input "VEGL8908288G5"
type input "BAJIO"
type input "030730900044399502"
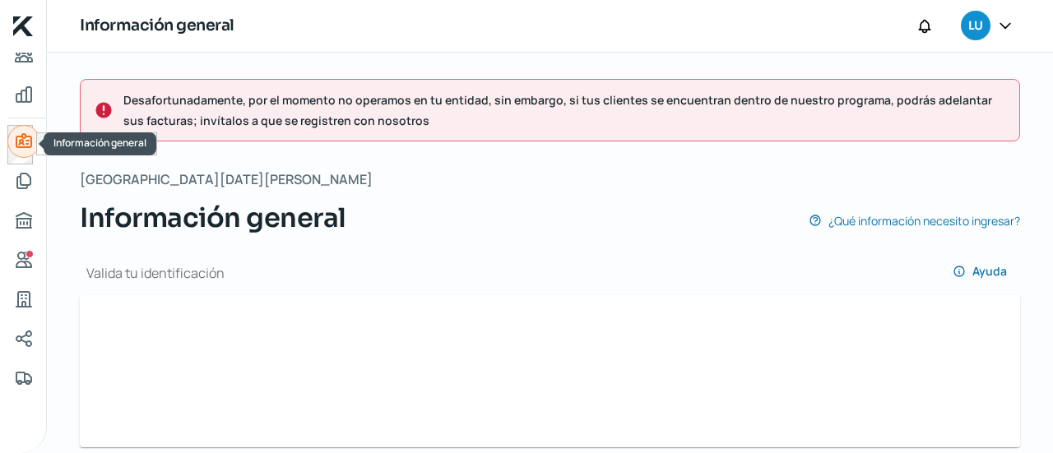
type input "Av Santander"
type input "2953"
type input "80301"
type input "[GEOGRAPHIC_DATA]"
type input "Culiacan"
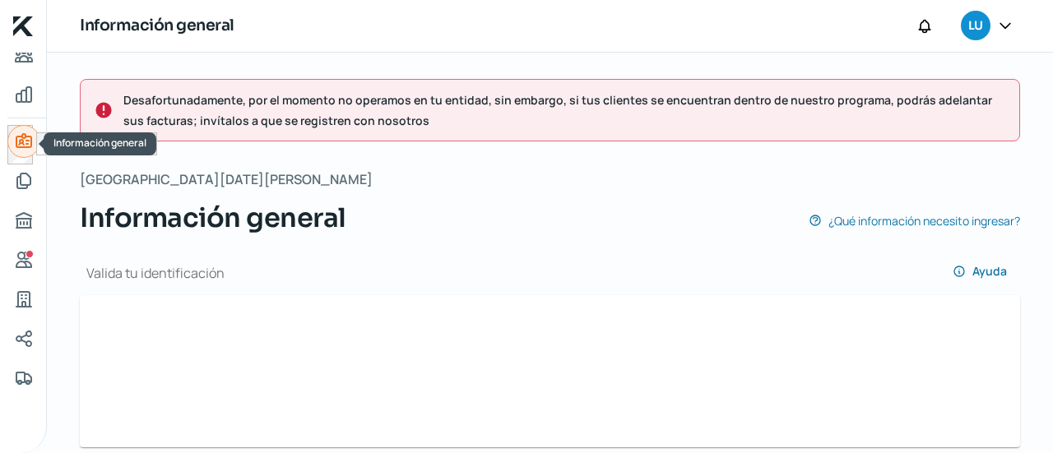
type input "[GEOGRAPHIC_DATA]"
type input "02- Comprobante de domicilio fiscal [PERSON_NAME].pdf"
type input "Av Santander"
type input "2953"
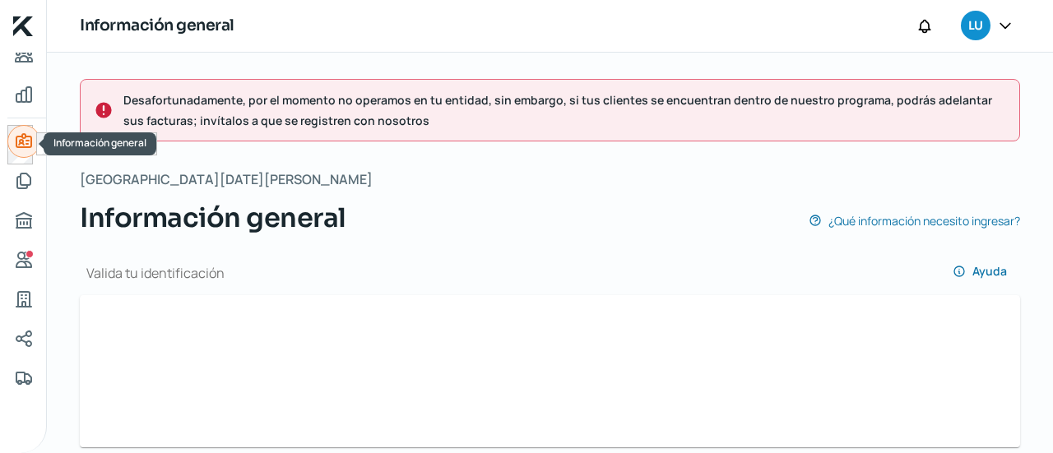
type input "80301"
type input "[GEOGRAPHIC_DATA]"
type input "Culiacan"
type input "[GEOGRAPHIC_DATA]"
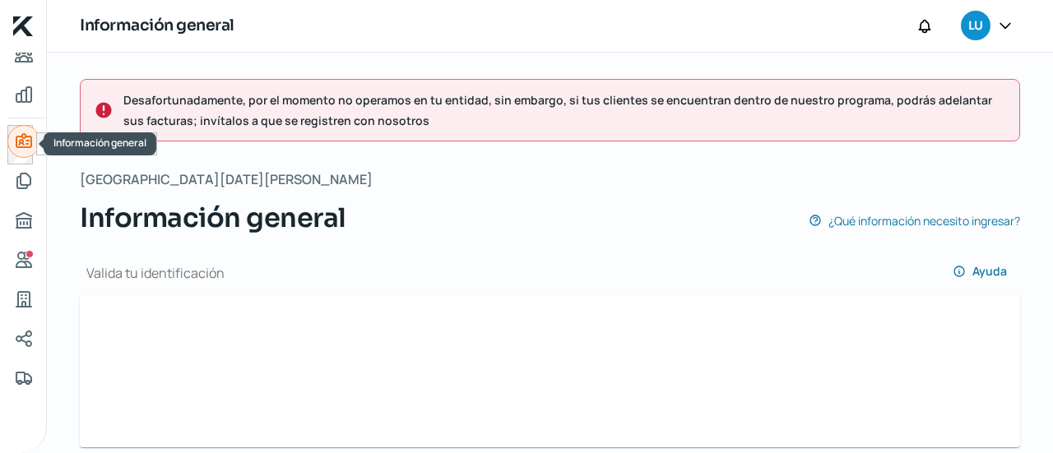
type input "02- Comprobante de domicilio fiscal [PERSON_NAME].pdf"
type input "5"
type input "0"
type input "Propia"
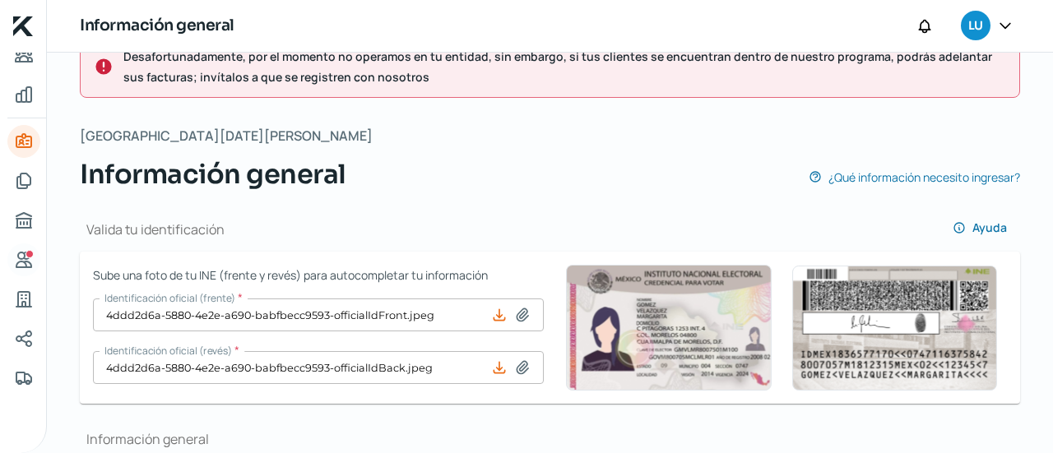
scroll to position [42, 0]
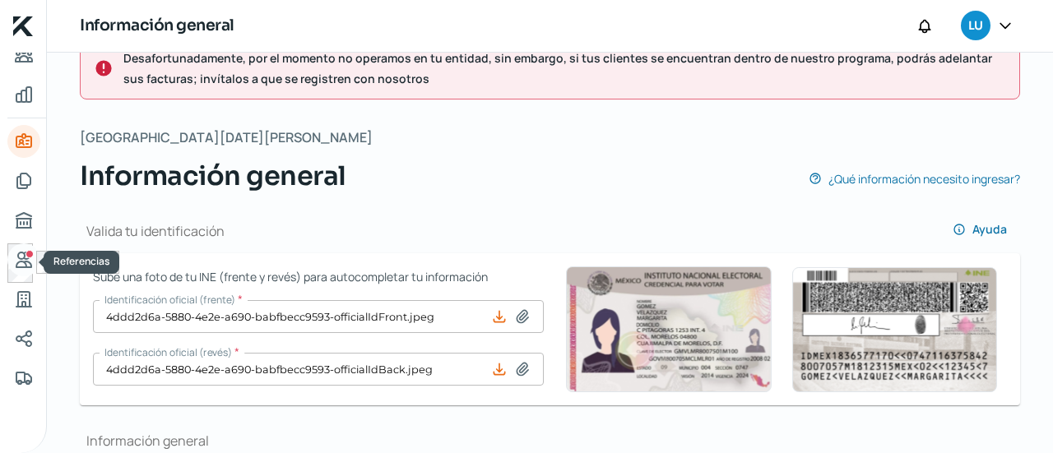
click at [22, 263] on icon "Referencias" at bounding box center [24, 260] width 20 height 20
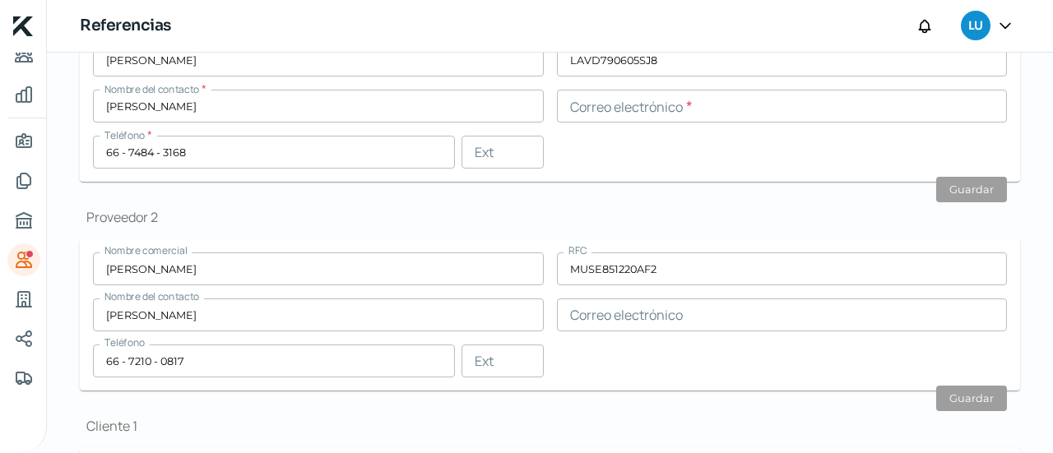
scroll to position [324, 0]
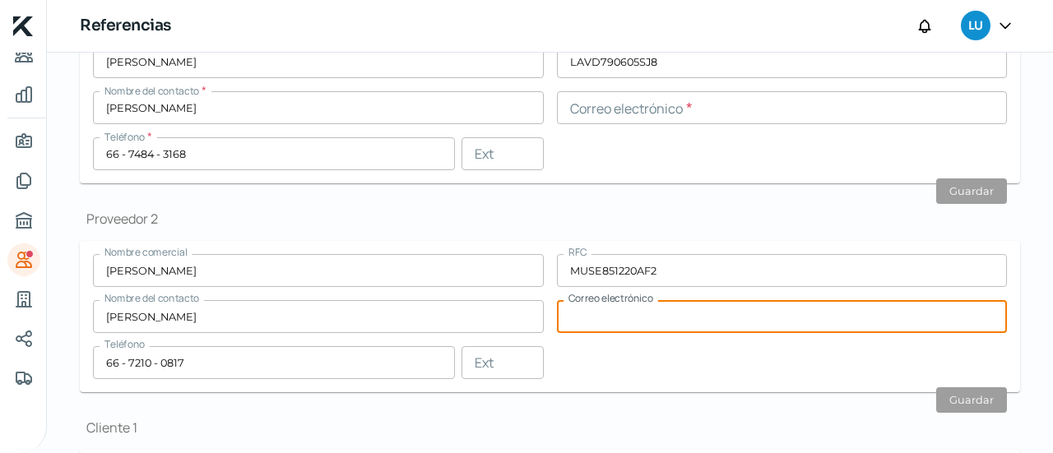
click at [665, 319] on input "text" at bounding box center [782, 316] width 451 height 33
paste input "[EMAIL_ADDRESS][DOMAIN_NAME]"
type input "[EMAIL_ADDRESS][DOMAIN_NAME]"
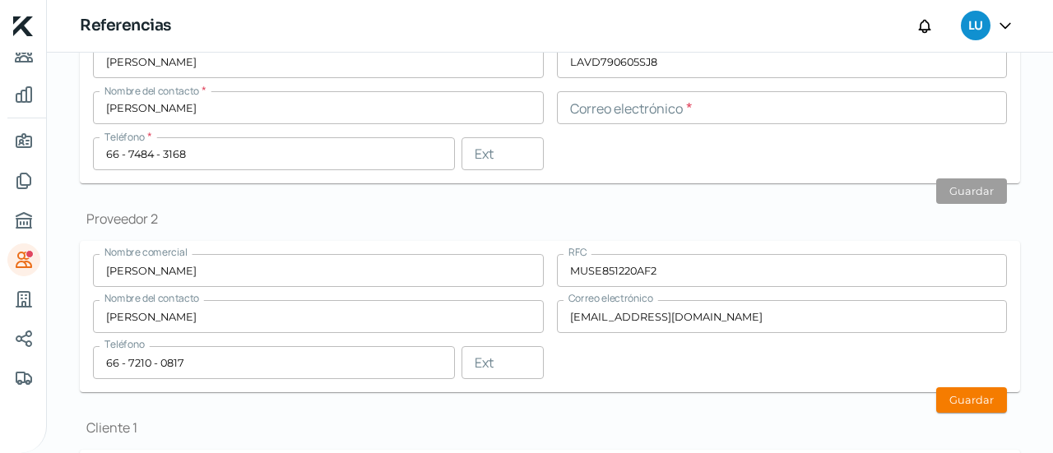
drag, startPoint x: 795, startPoint y: 360, endPoint x: 877, endPoint y: 372, distance: 83.2
click at [797, 360] on div "Nombre comercial [PERSON_NAME] RFC MUSE851220AF2 Nombre del contacto [PERSON_NA…" at bounding box center [550, 316] width 914 height 125
click at [958, 405] on button "Guardar" at bounding box center [972, 401] width 71 height 26
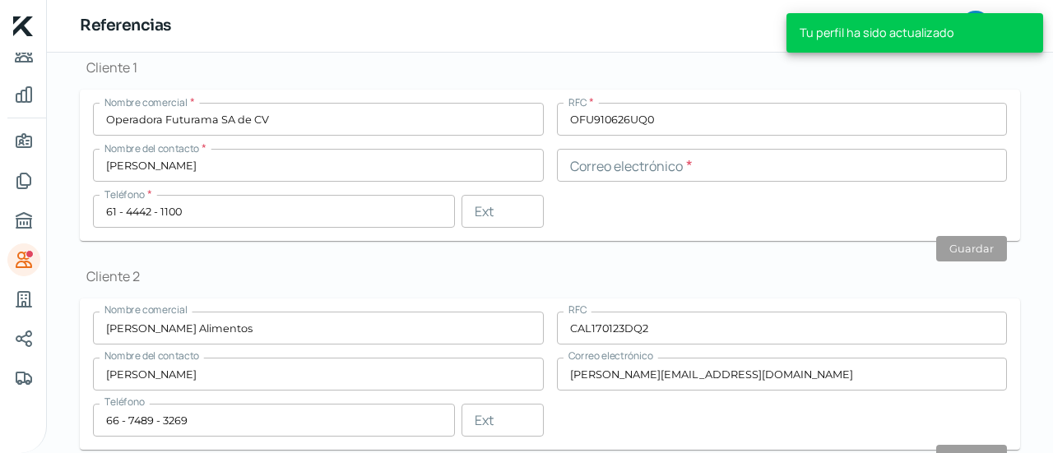
scroll to position [690, 0]
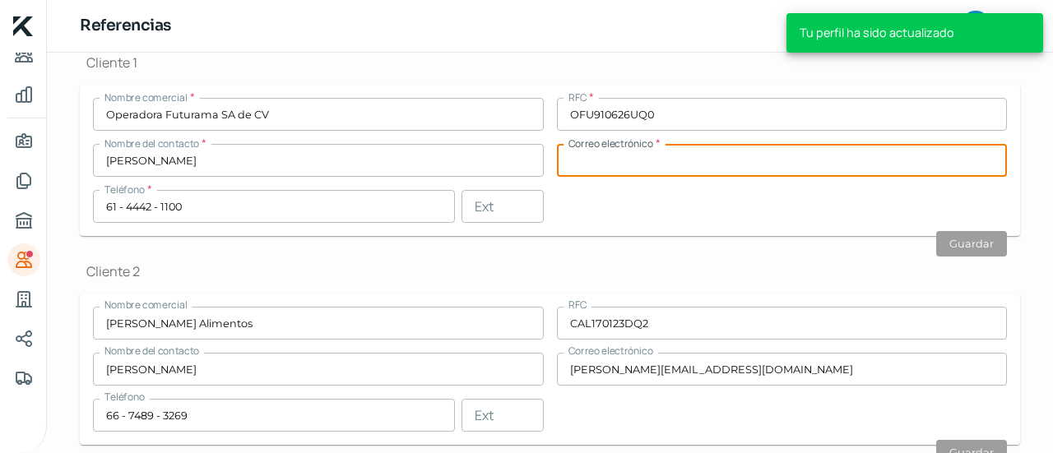
click at [640, 165] on input "text" at bounding box center [782, 160] width 451 height 33
type input "."
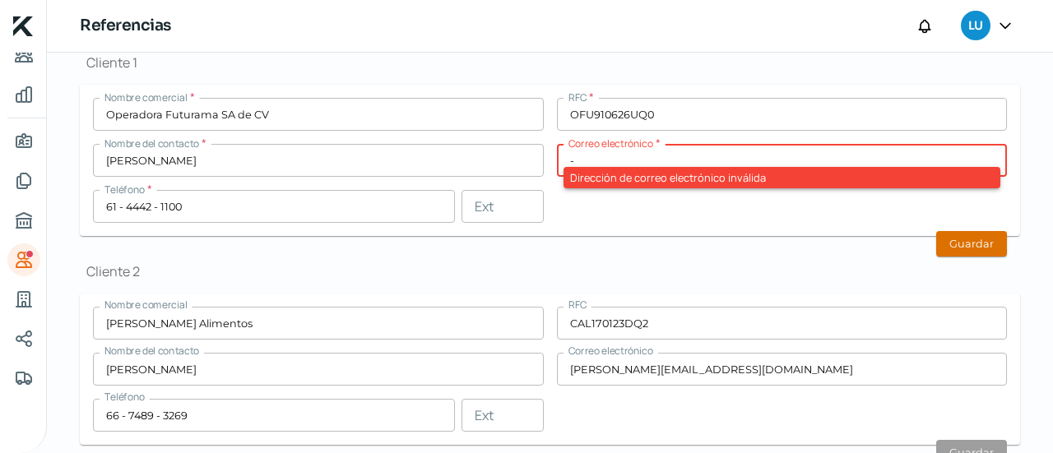
type input "-"
click at [984, 250] on button "Guardar" at bounding box center [972, 244] width 71 height 26
click at [576, 160] on input "-" at bounding box center [782, 160] width 451 height 33
type input "1"
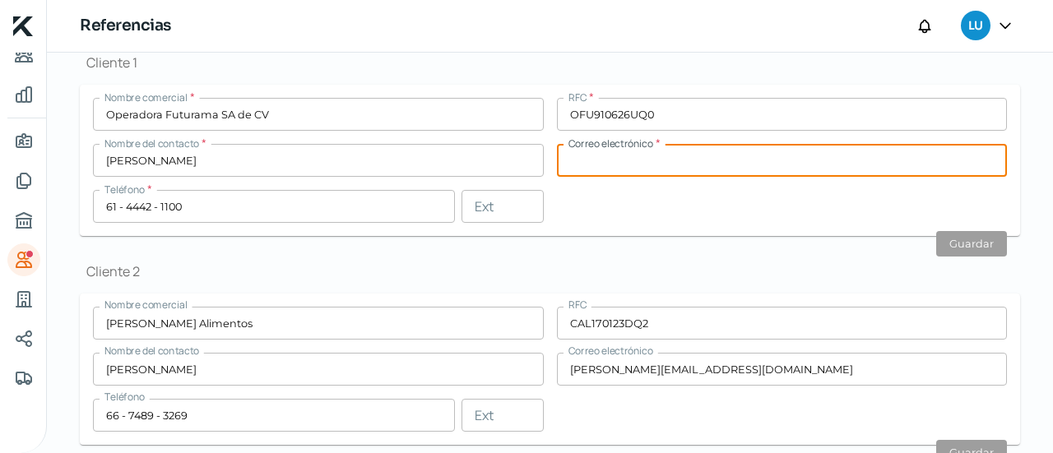
paste input "[EMAIL_ADDRESS][DOMAIN_NAME]"
type input "[EMAIL_ADDRESS][DOMAIN_NAME]"
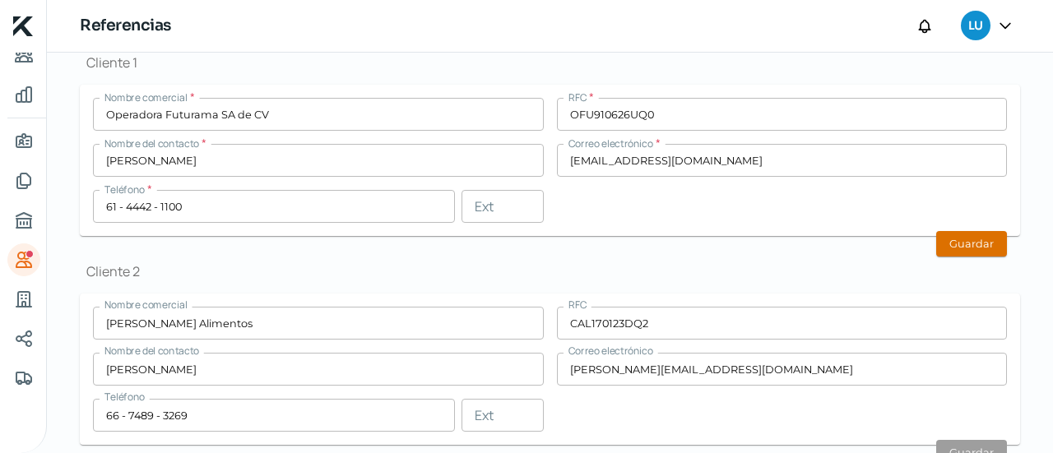
click at [955, 235] on button "Guardar" at bounding box center [972, 244] width 71 height 26
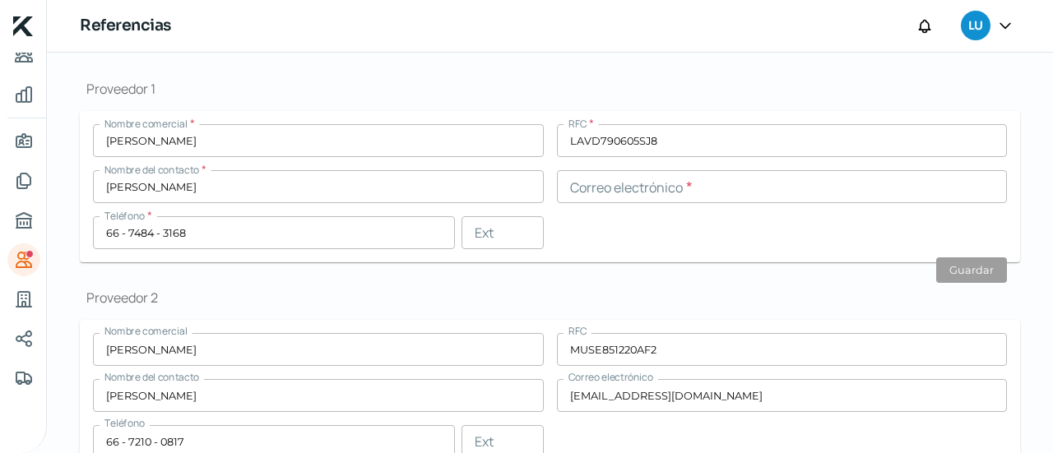
scroll to position [225, 0]
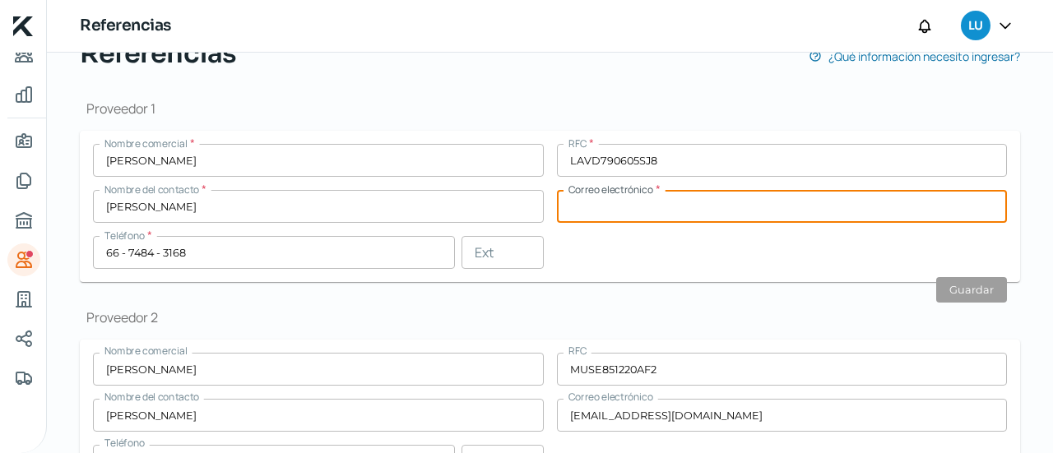
click at [631, 198] on input "text" at bounding box center [782, 206] width 451 height 33
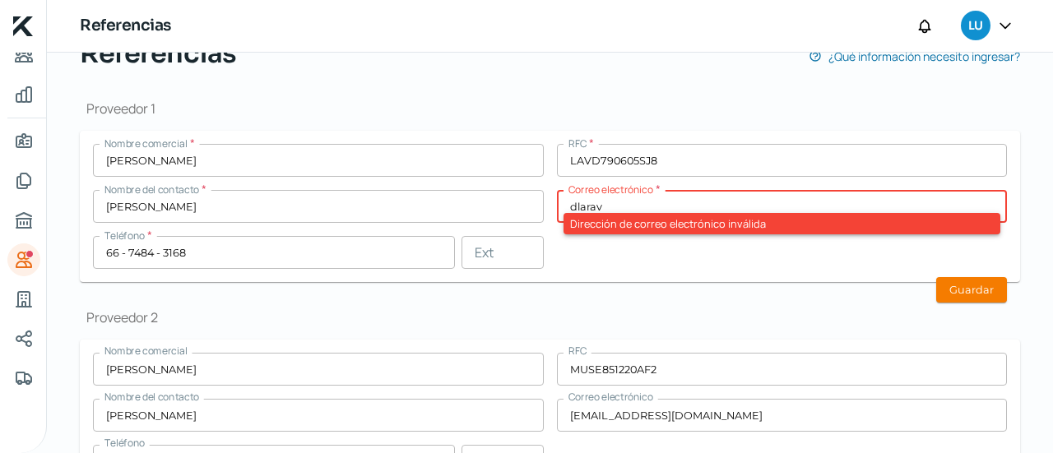
paste input "@"
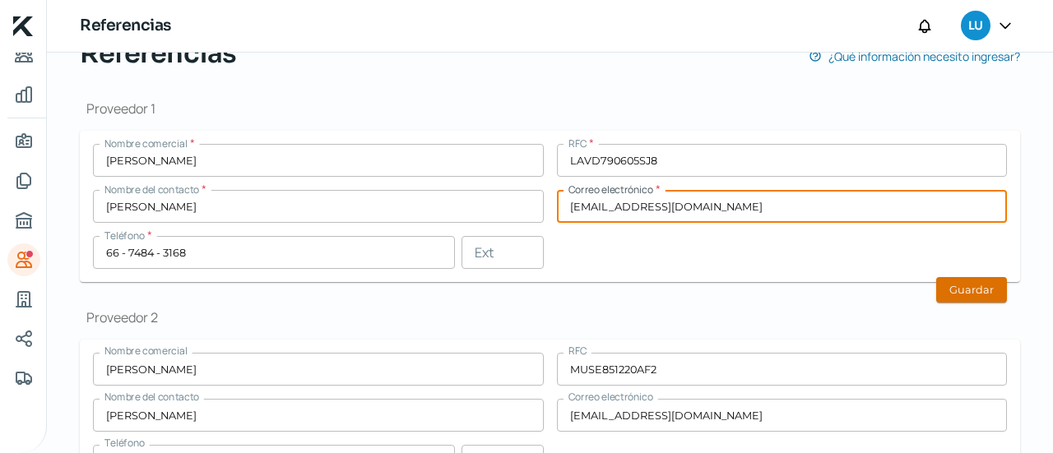
type input "[EMAIL_ADDRESS][DOMAIN_NAME]"
click at [980, 295] on button "Guardar" at bounding box center [972, 290] width 71 height 26
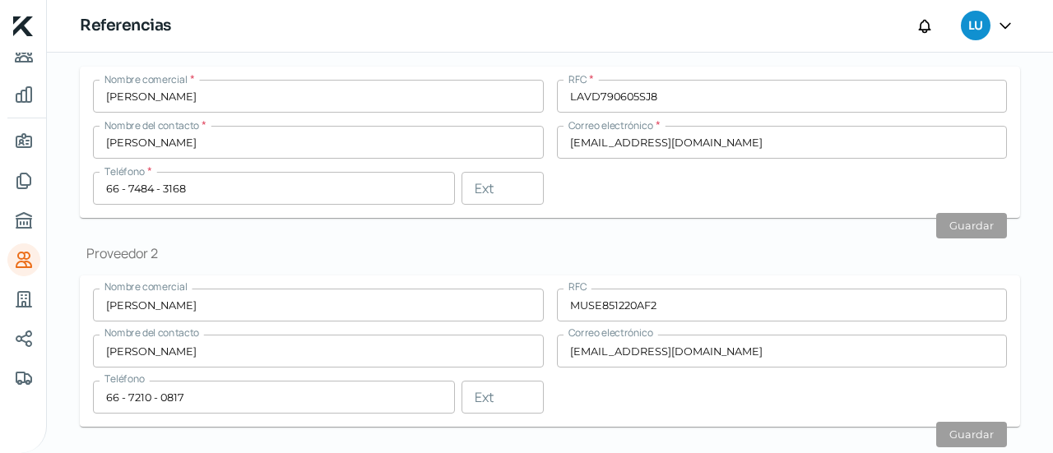
scroll to position [0, 0]
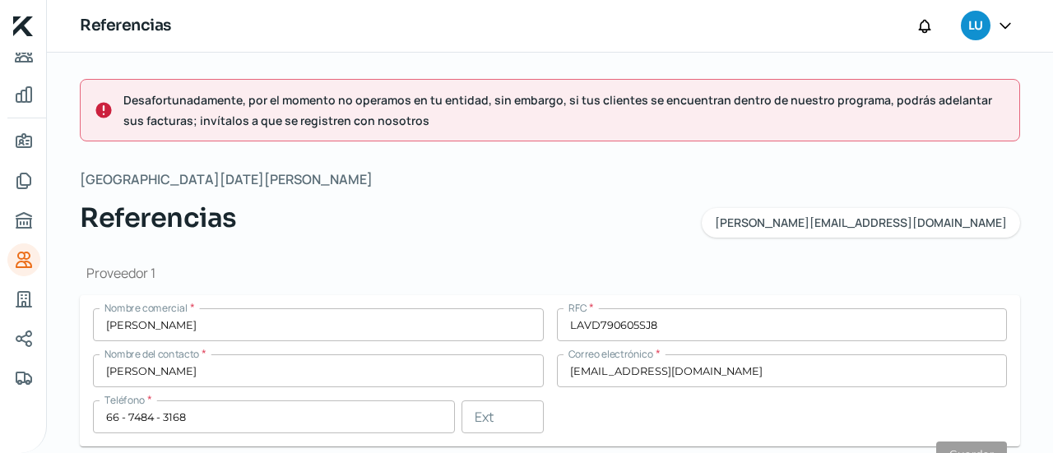
click at [104, 117] on icon at bounding box center [103, 111] width 16 height 16
click at [997, 29] on icon at bounding box center [1005, 25] width 16 height 16
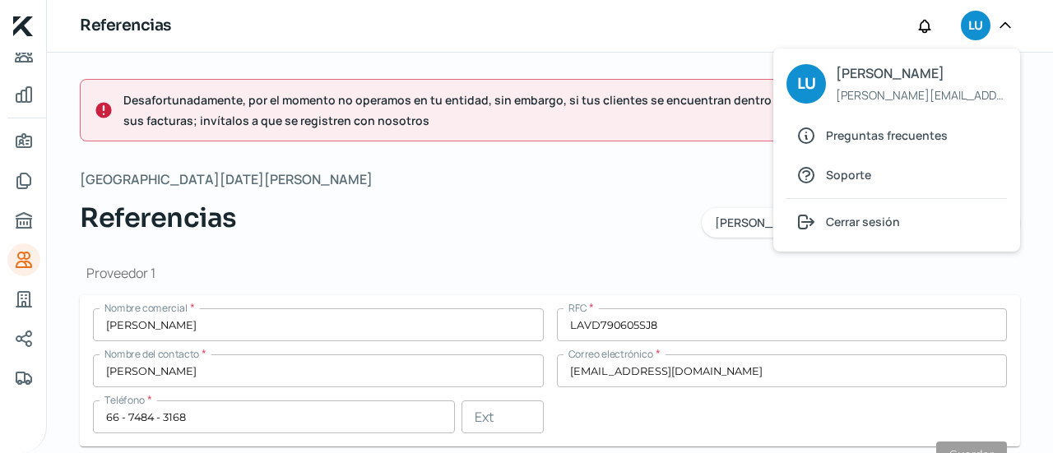
click at [296, 224] on div "Referencias [PERSON_NAME][EMAIL_ADDRESS][DOMAIN_NAME]" at bounding box center [550, 218] width 941 height 40
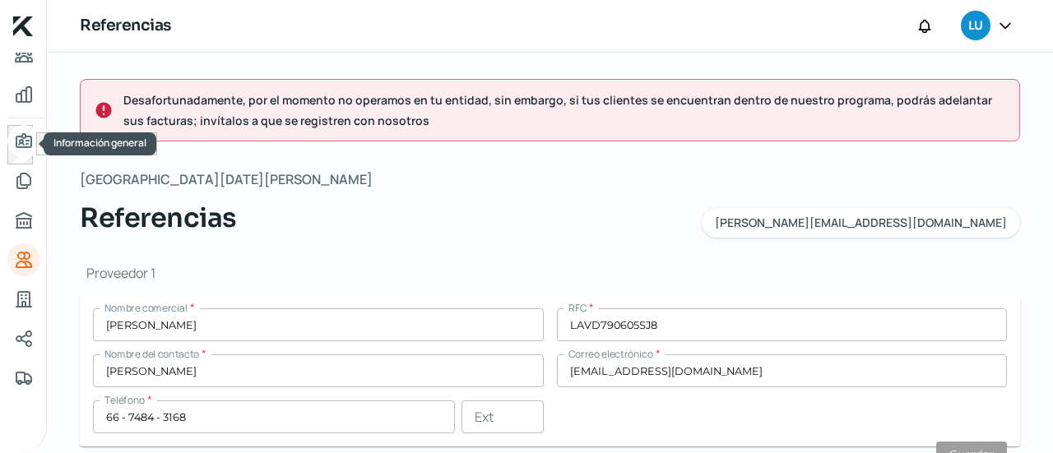
click at [21, 138] on icon "Información general" at bounding box center [24, 142] width 20 height 20
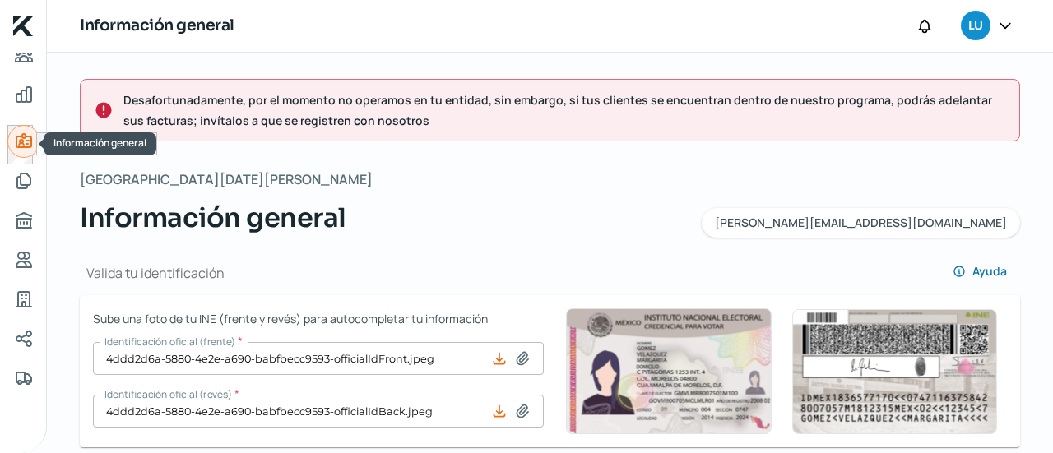
type input "VEGL8908288G5"
type input "Av Santander"
type input "2953"
type input "80301"
type input "[GEOGRAPHIC_DATA]"
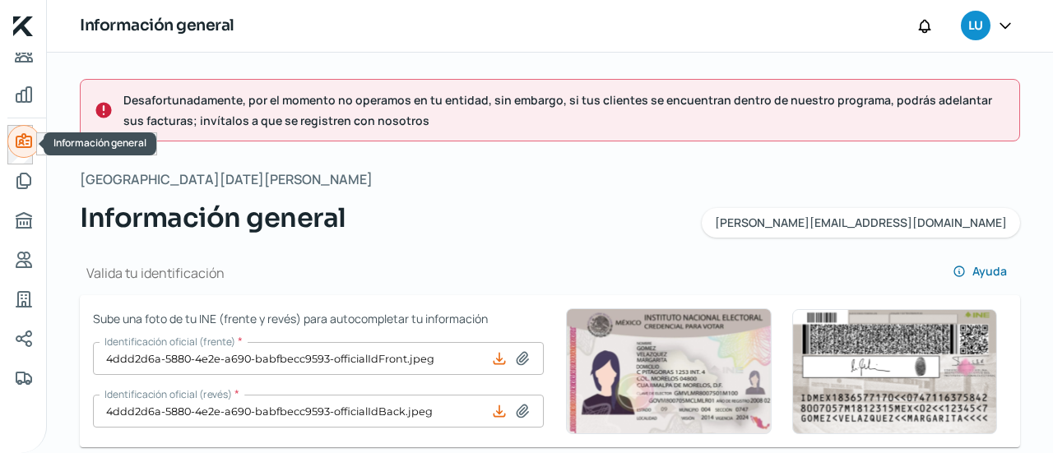
type input "Culiacan"
type input "[GEOGRAPHIC_DATA]"
type input "02- Comprobante de domicilio fiscal [PERSON_NAME].pdf"
type input "5"
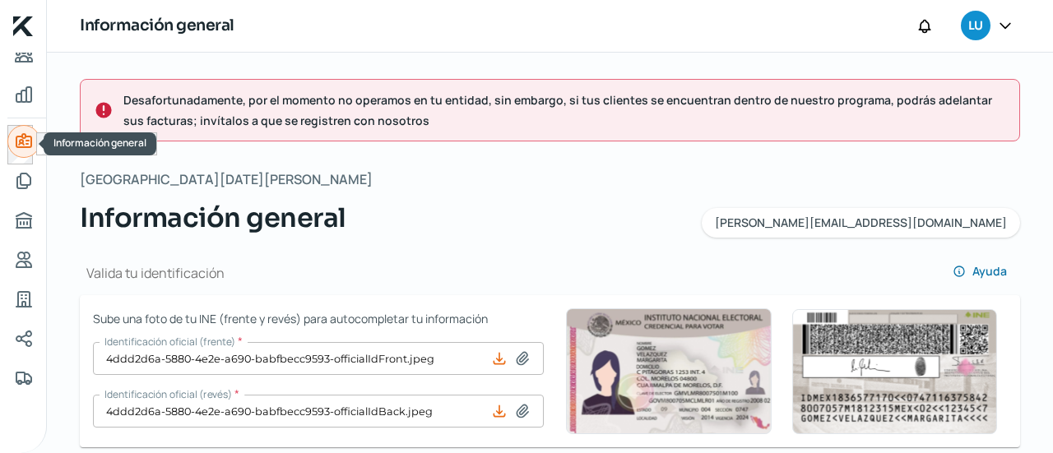
type input "0"
type input "Propia"
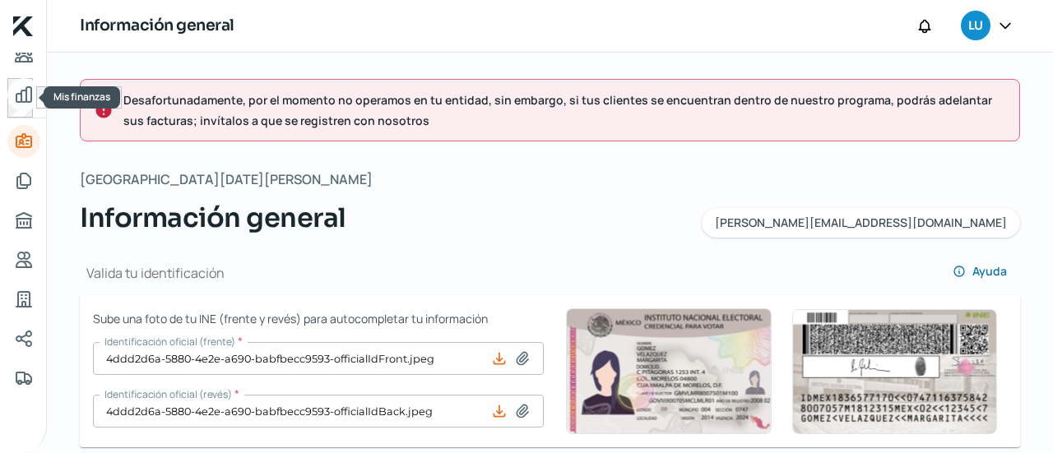
click at [21, 105] on link "Mis finanzas" at bounding box center [23, 94] width 33 height 33
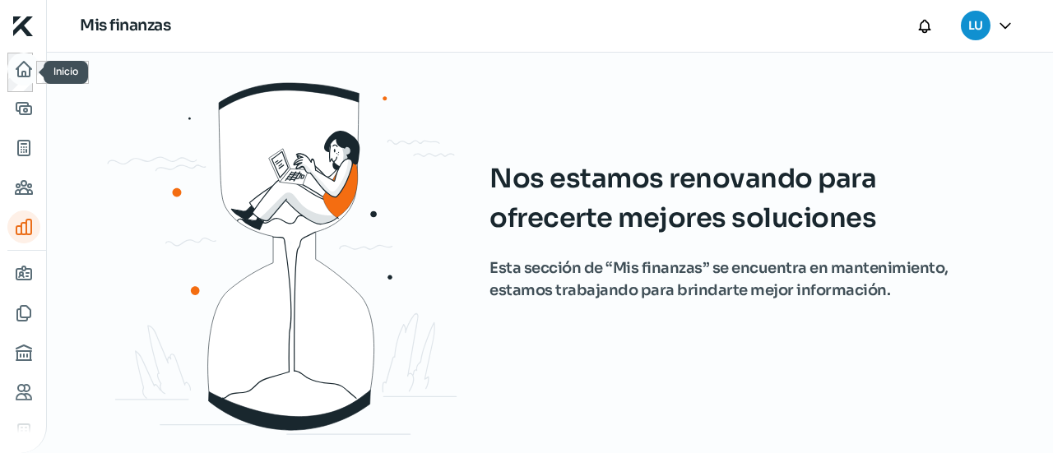
click at [15, 67] on icon "Inicio" at bounding box center [24, 69] width 20 height 20
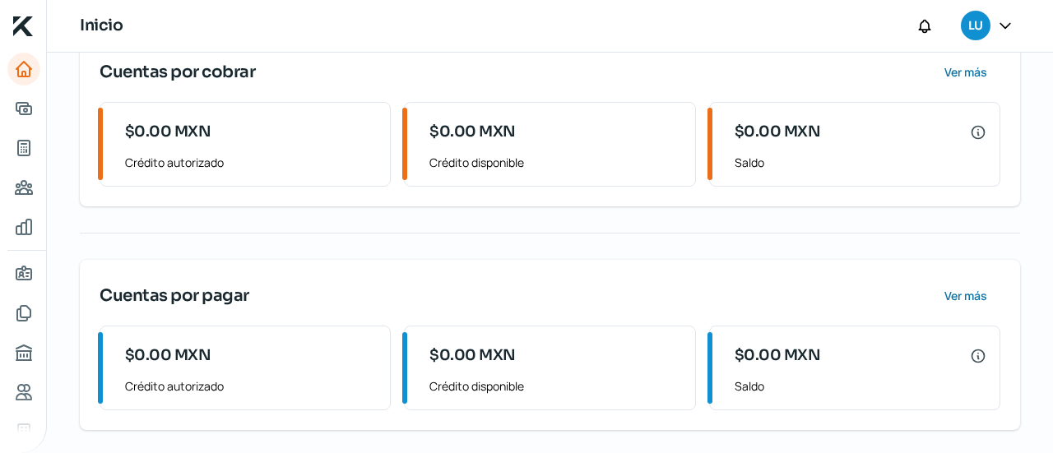
scroll to position [277, 0]
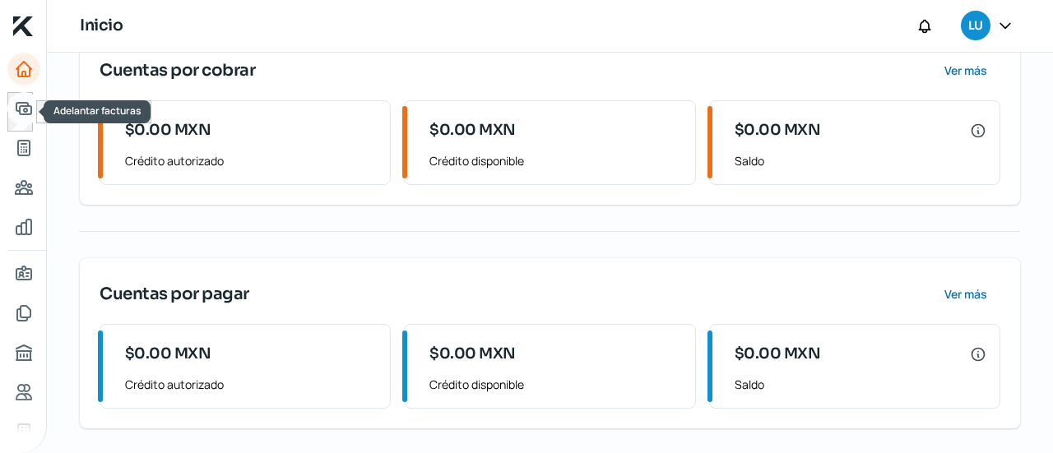
click at [23, 109] on icon "Adelantar facturas" at bounding box center [23, 109] width 15 height 12
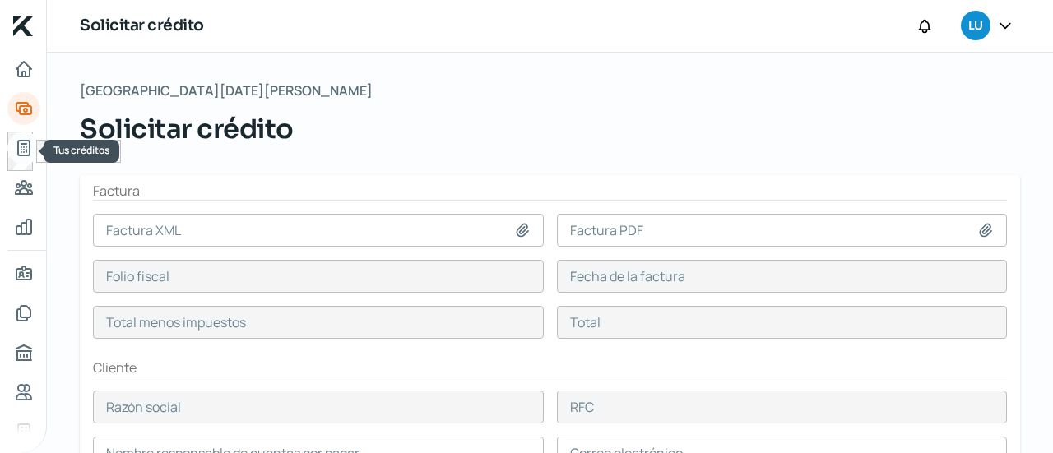
click at [18, 148] on icon "Tus créditos" at bounding box center [24, 148] width 12 height 15
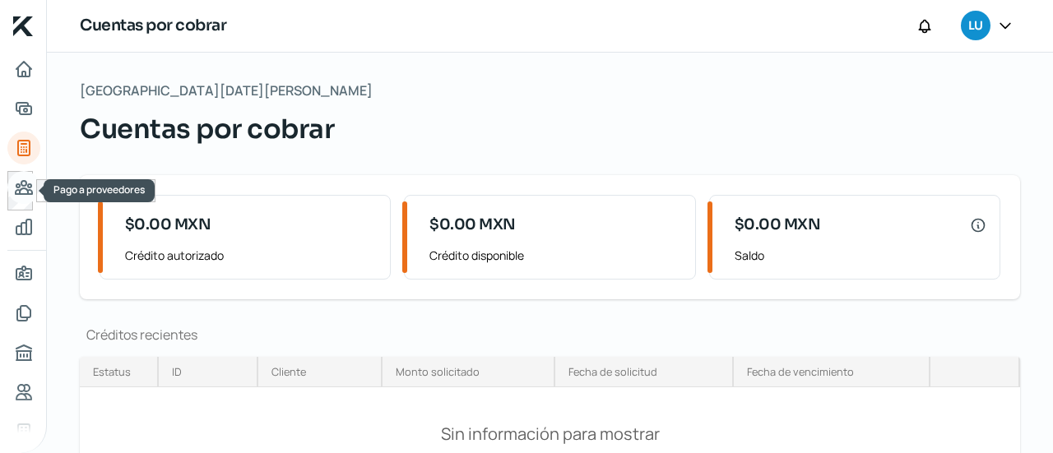
click at [8, 190] on link "Pago a proveedores" at bounding box center [23, 187] width 33 height 33
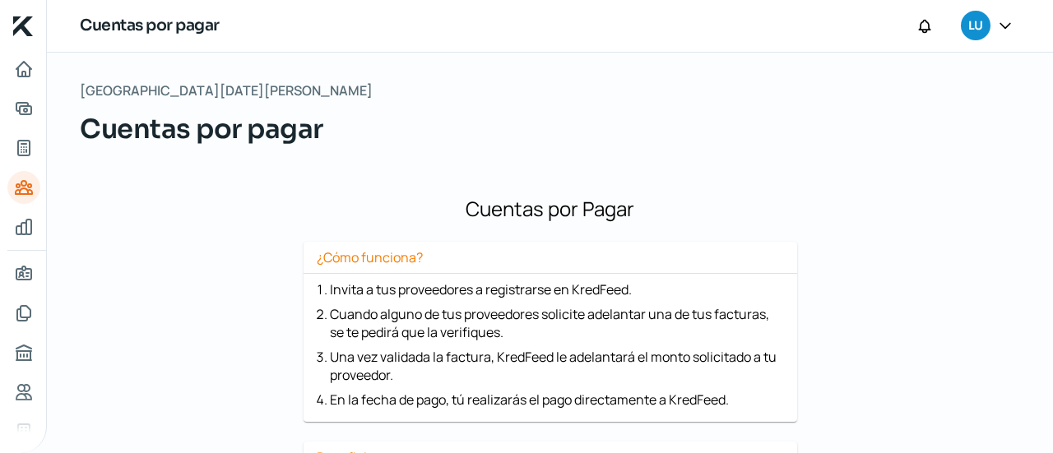
scroll to position [252, 0]
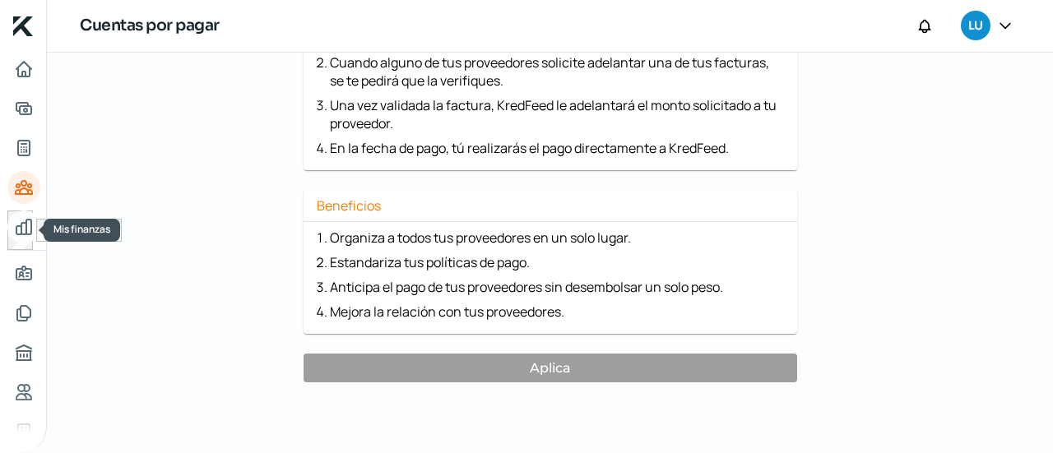
click at [33, 233] on link "Mis finanzas" at bounding box center [23, 227] width 33 height 33
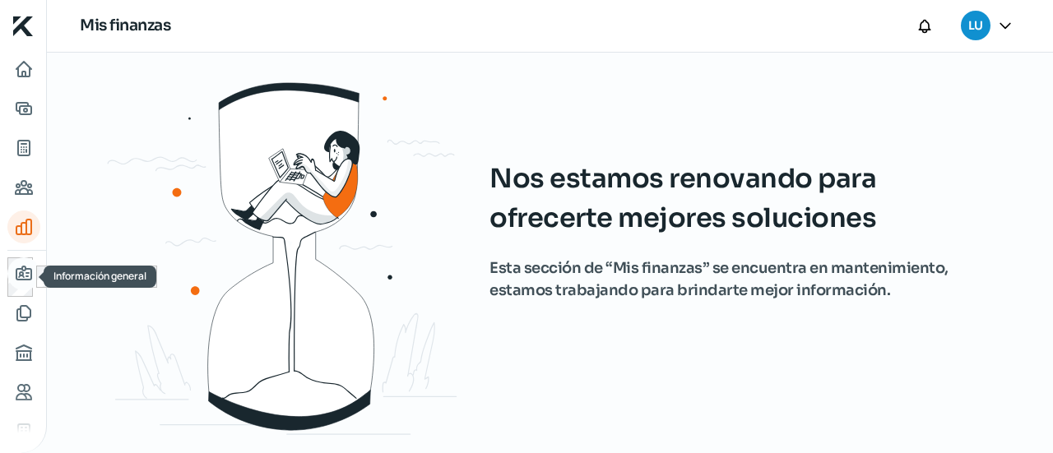
click at [21, 281] on icon "Información general" at bounding box center [24, 274] width 20 height 20
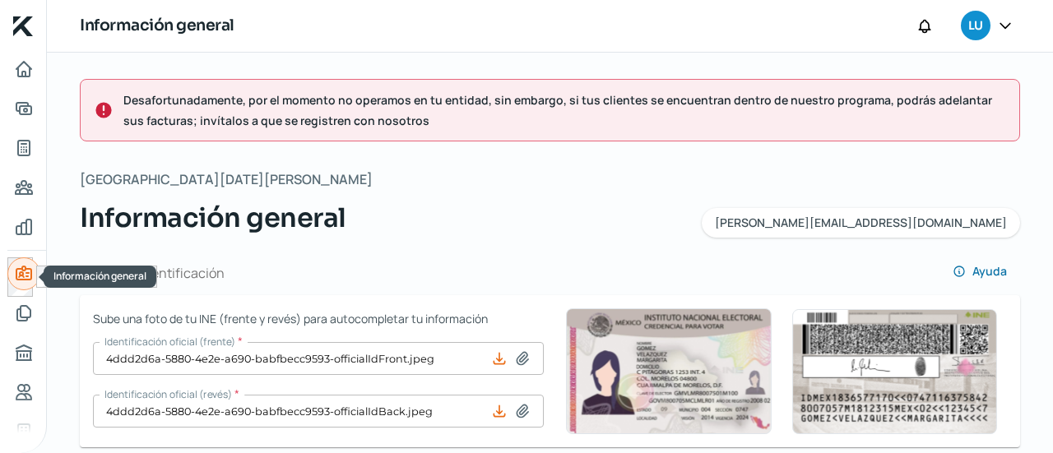
type input "VEGL8908288G5"
type input "Av Santander"
type input "2953"
type input "80301"
type input "[GEOGRAPHIC_DATA]"
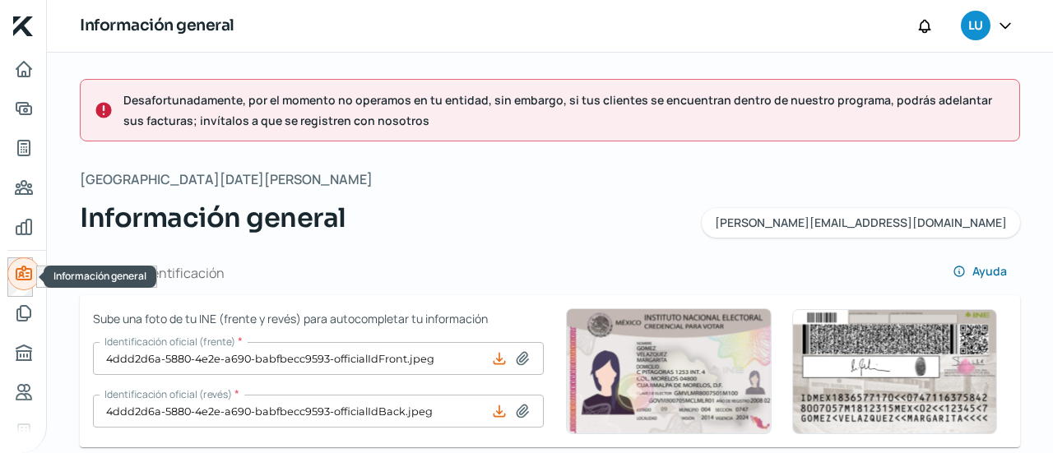
type input "Culiacan"
type input "[GEOGRAPHIC_DATA]"
type input "02- Comprobante de domicilio fiscal [PERSON_NAME].pdf"
type input "5"
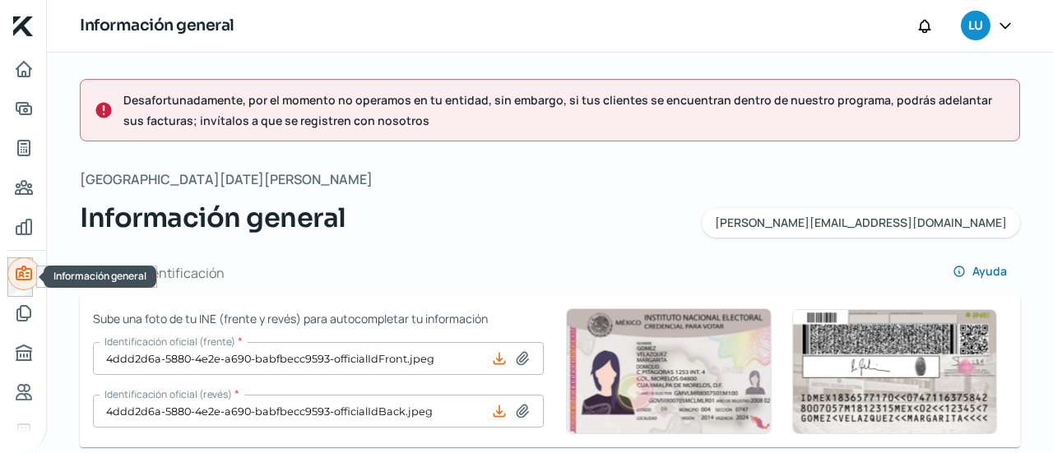
type input "0"
type input "Propia"
click at [1004, 30] on icon at bounding box center [1005, 25] width 16 height 16
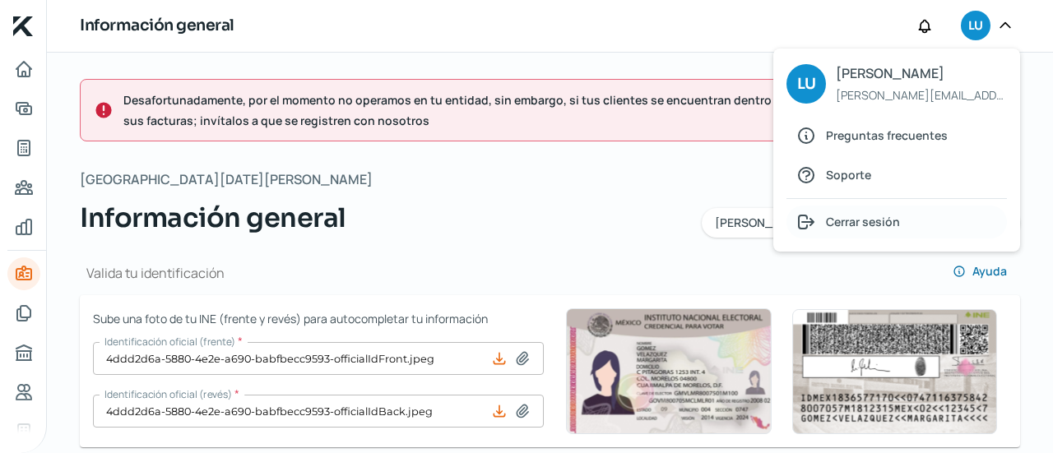
click at [867, 210] on div "Cerrar sesión" at bounding box center [897, 222] width 221 height 33
